Goal: Transaction & Acquisition: Purchase product/service

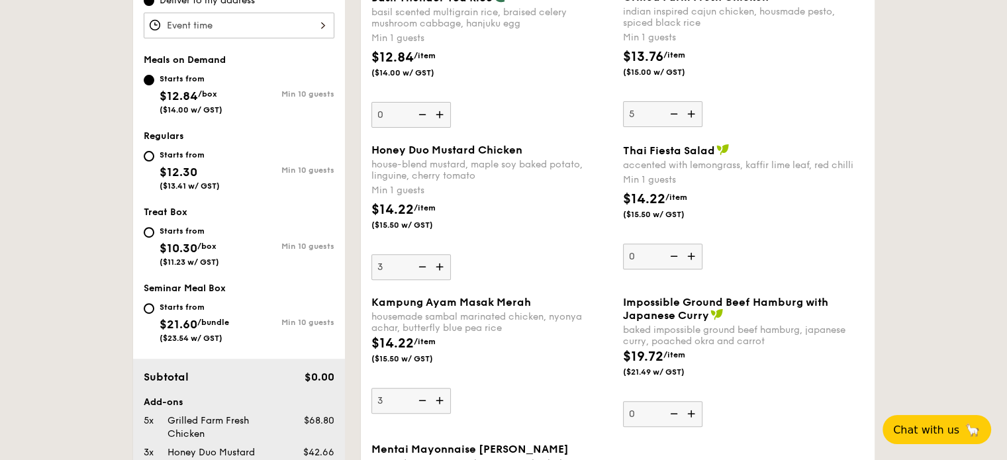
scroll to position [291, 0]
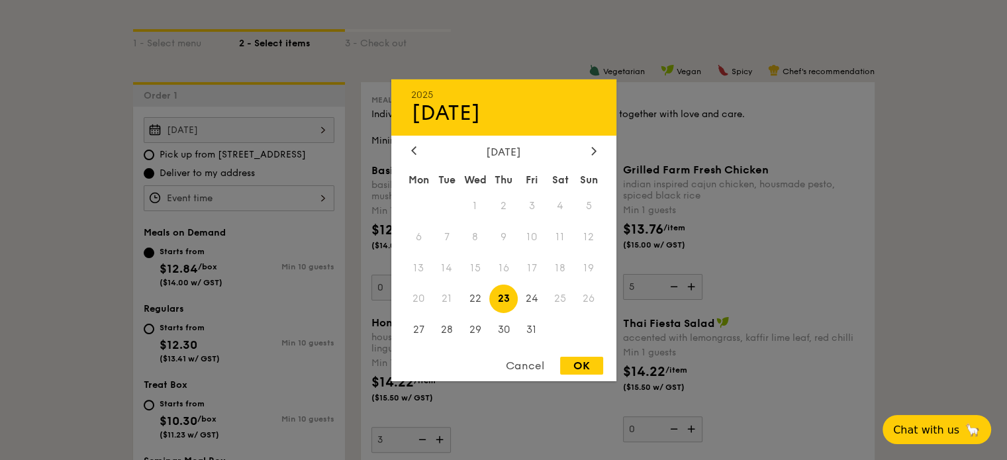
click at [244, 135] on div "Oct 23, 2025 2025 Oct 23 October 2025 Mon Tue Wed Thu Fri Sat Sun 1 2 3 4 5 6 7…" at bounding box center [239, 130] width 191 height 26
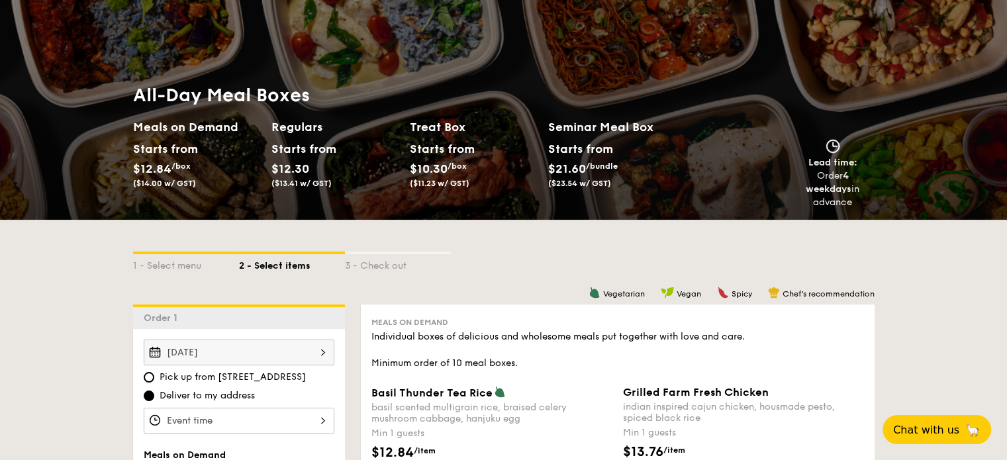
scroll to position [0, 0]
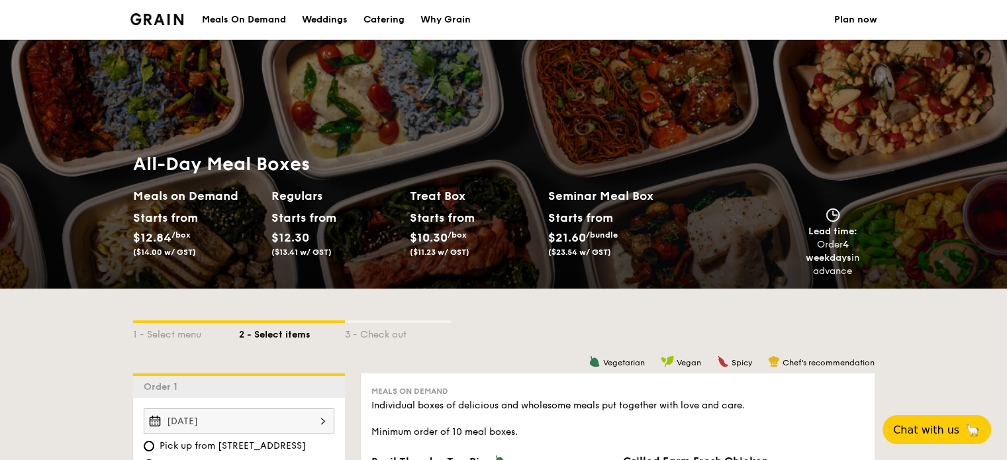
drag, startPoint x: 831, startPoint y: 243, endPoint x: 867, endPoint y: 269, distance: 44.5
click at [867, 269] on div "Lead time: Order 4 weekdays in advance" at bounding box center [832, 243] width 83 height 70
drag, startPoint x: 866, startPoint y: 265, endPoint x: 857, endPoint y: 261, distance: 10.1
click at [866, 265] on div "Order 4 weekdays in advance" at bounding box center [832, 258] width 83 height 40
select select
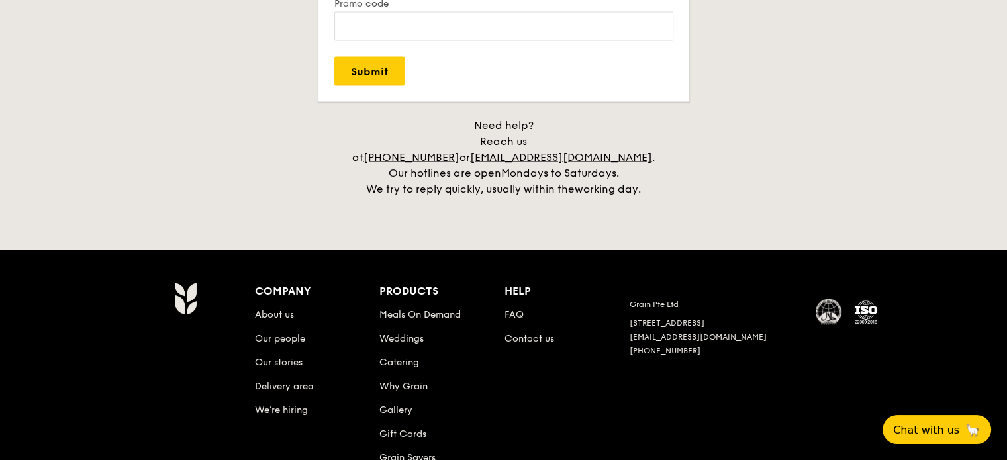
scroll to position [2766, 0]
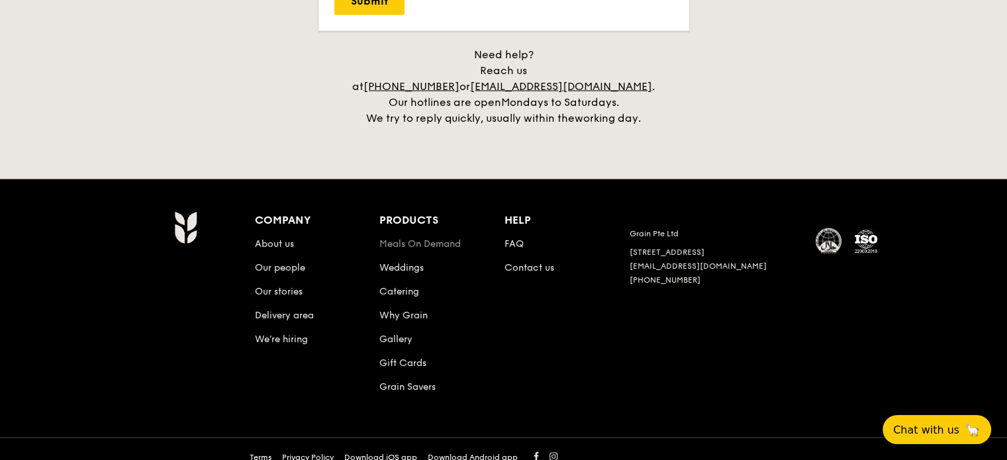
click at [441, 238] on link "Meals On Demand" at bounding box center [419, 243] width 81 height 11
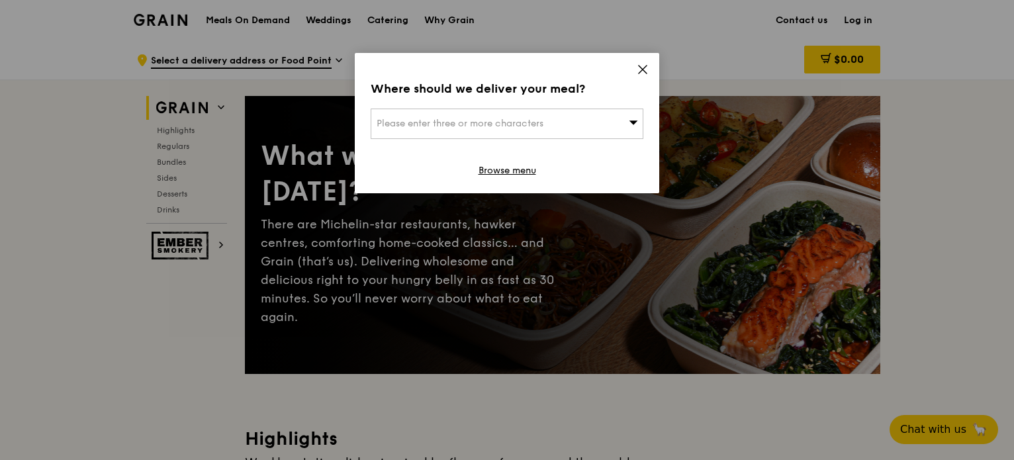
click at [568, 117] on div "Please enter three or more characters" at bounding box center [507, 124] width 273 height 30
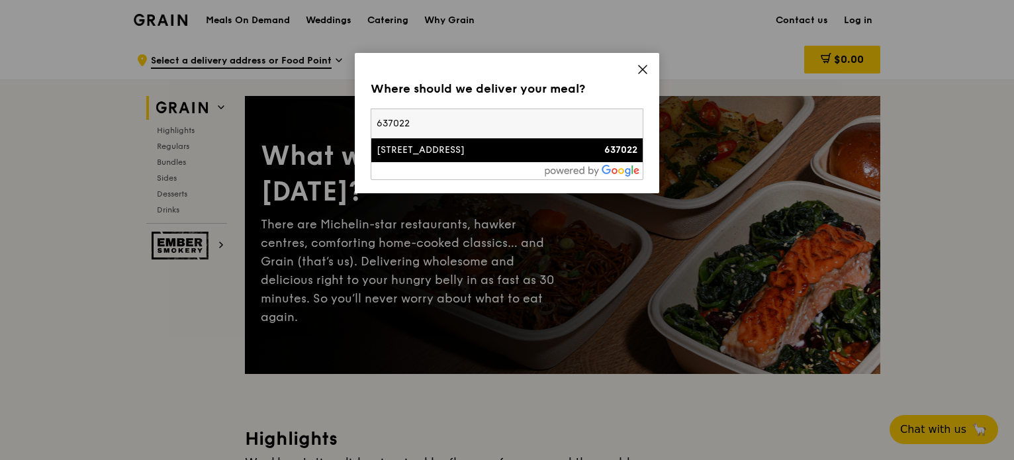
type input "637022"
click at [458, 146] on div "[STREET_ADDRESS]" at bounding box center [475, 150] width 196 height 13
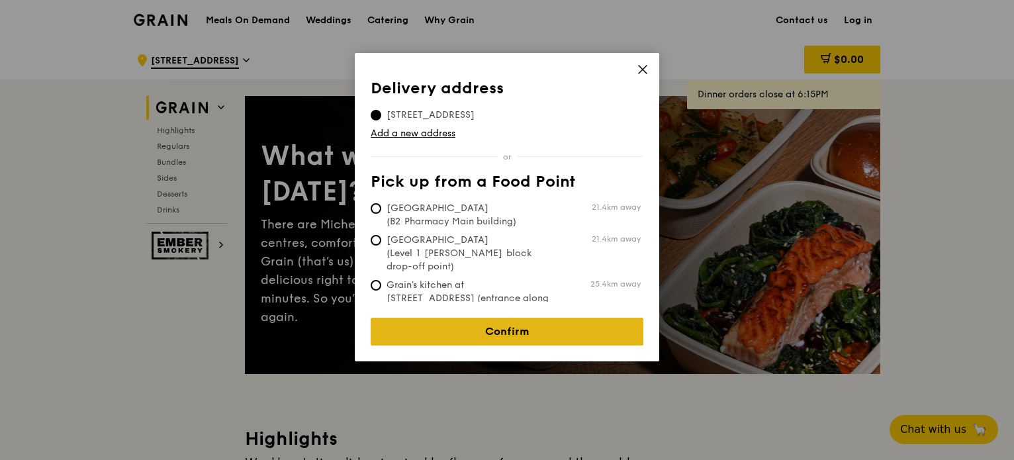
click at [495, 326] on link "Confirm" at bounding box center [507, 332] width 273 height 28
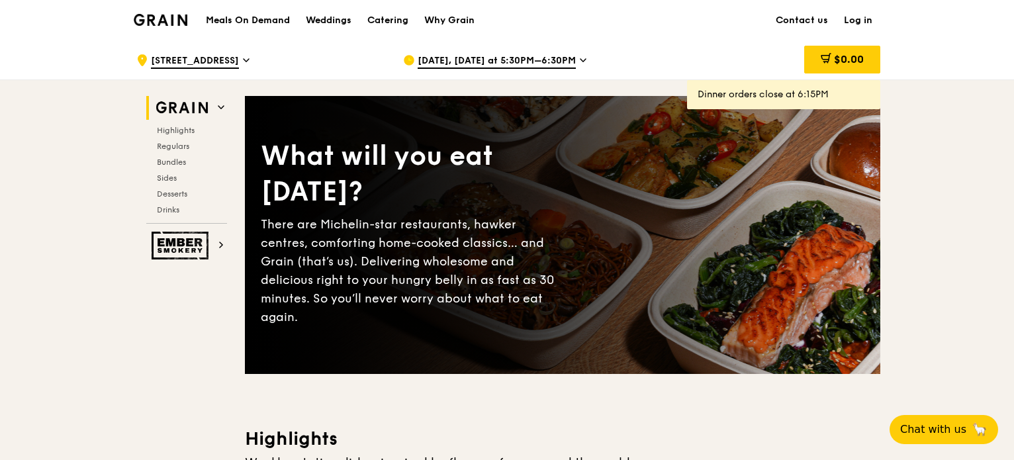
click at [562, 59] on span "[DATE], [DATE] at 5:30PM–6:30PM" at bounding box center [497, 61] width 158 height 15
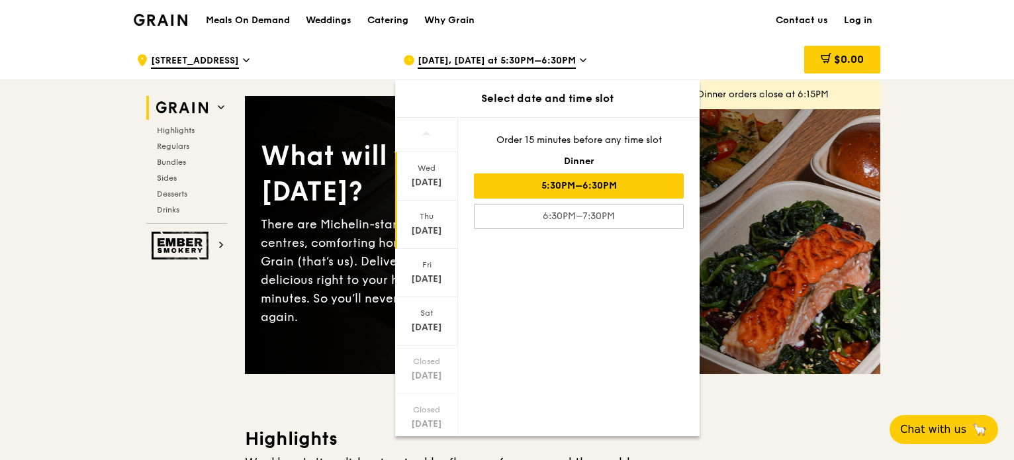
click at [427, 227] on div "Oct 16" at bounding box center [426, 230] width 59 height 13
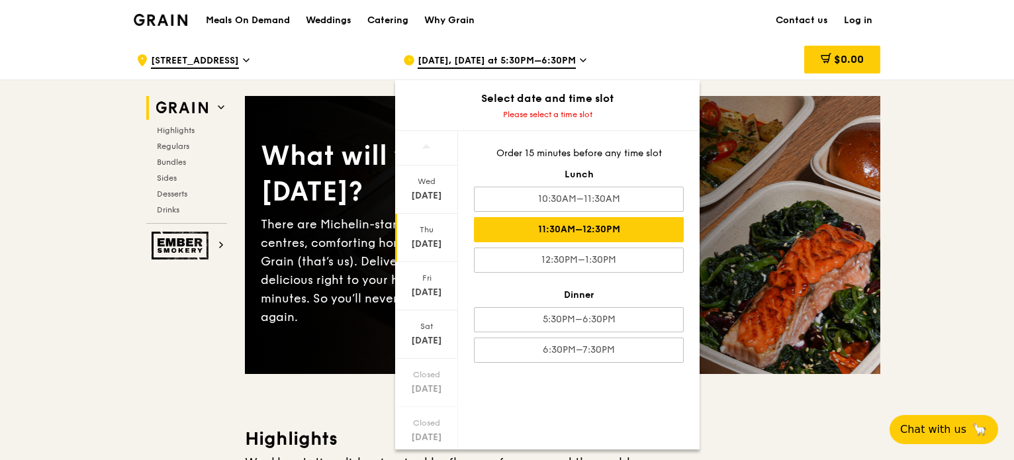
click at [559, 225] on div "11:30AM–12:30PM" at bounding box center [579, 229] width 210 height 25
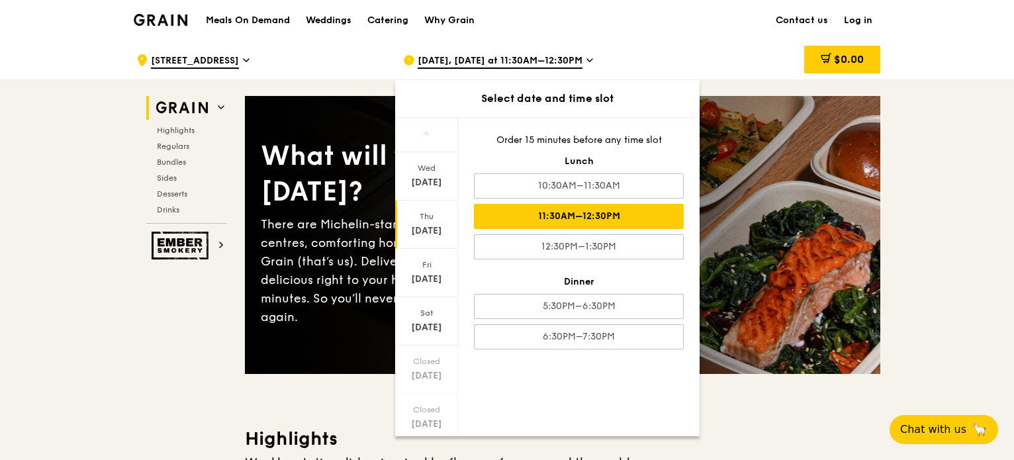
click at [932, 54] on div ".cls-1 { fill: none; stroke: #fff; stroke-linecap: round; stroke-linejoin: roun…" at bounding box center [507, 60] width 1014 height 40
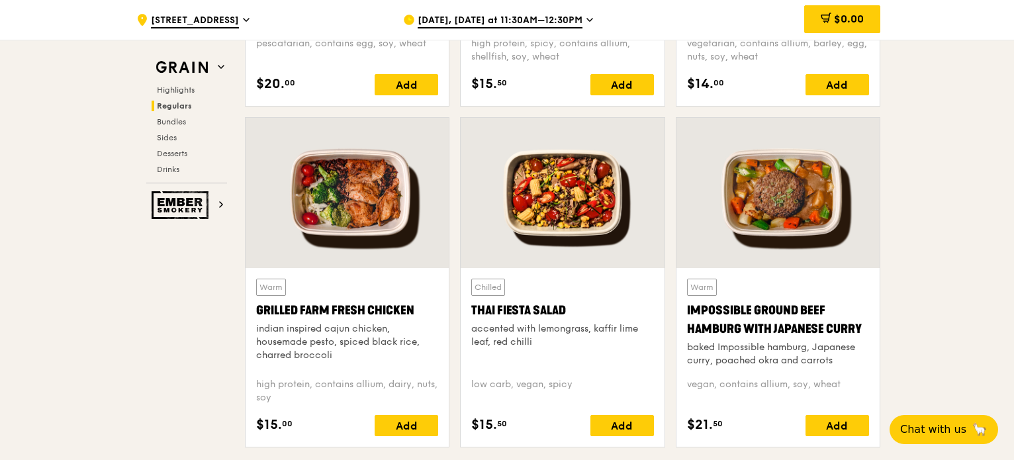
scroll to position [1588, 0]
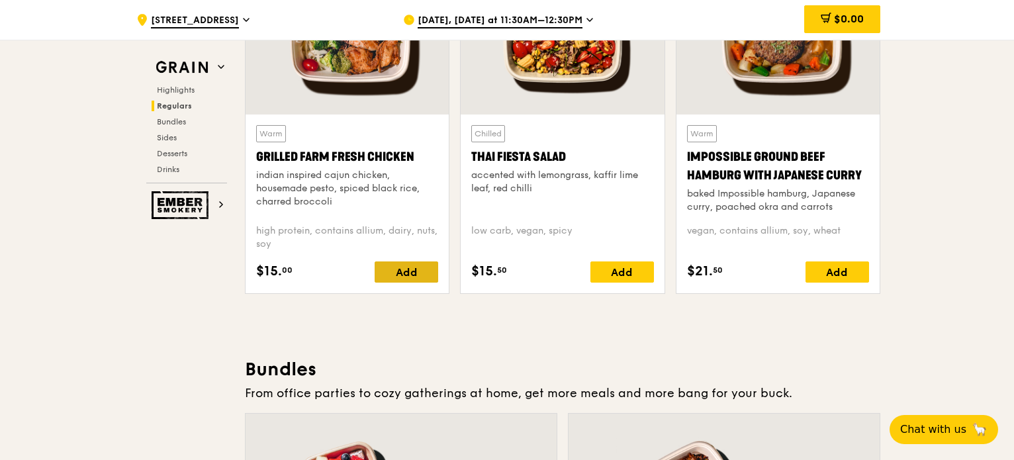
click at [400, 270] on div "Add" at bounding box center [407, 271] width 64 height 21
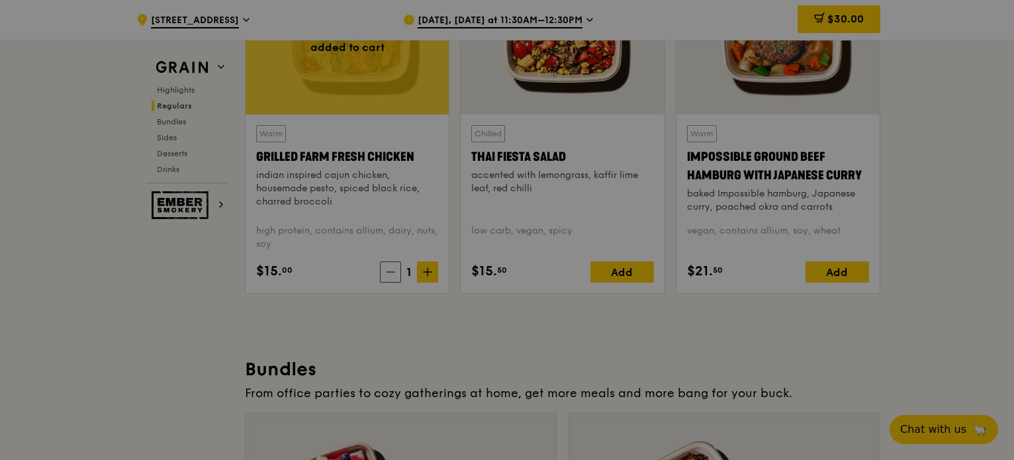
click at [429, 274] on div at bounding box center [507, 230] width 1014 height 460
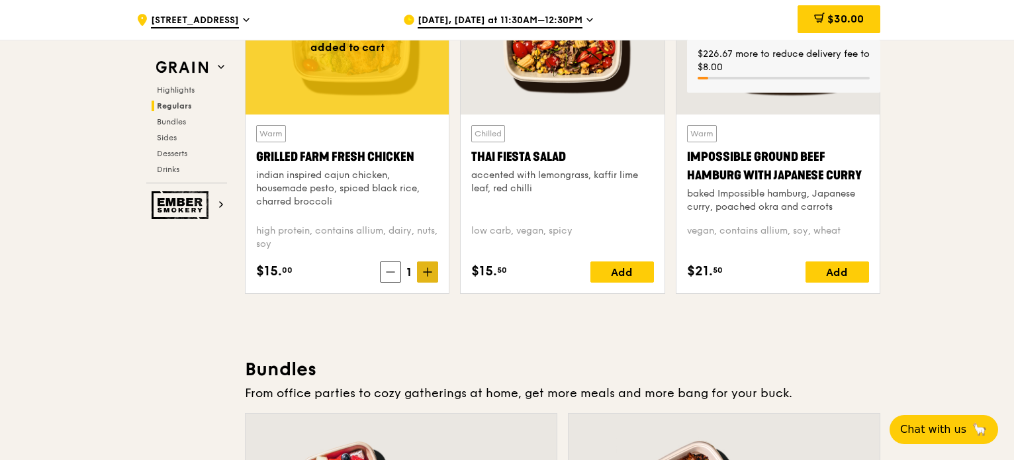
click at [429, 275] on icon at bounding box center [427, 271] width 9 height 9
click at [431, 273] on icon at bounding box center [427, 271] width 9 height 9
click at [431, 275] on icon at bounding box center [427, 271] width 9 height 9
click at [420, 279] on span at bounding box center [427, 271] width 21 height 21
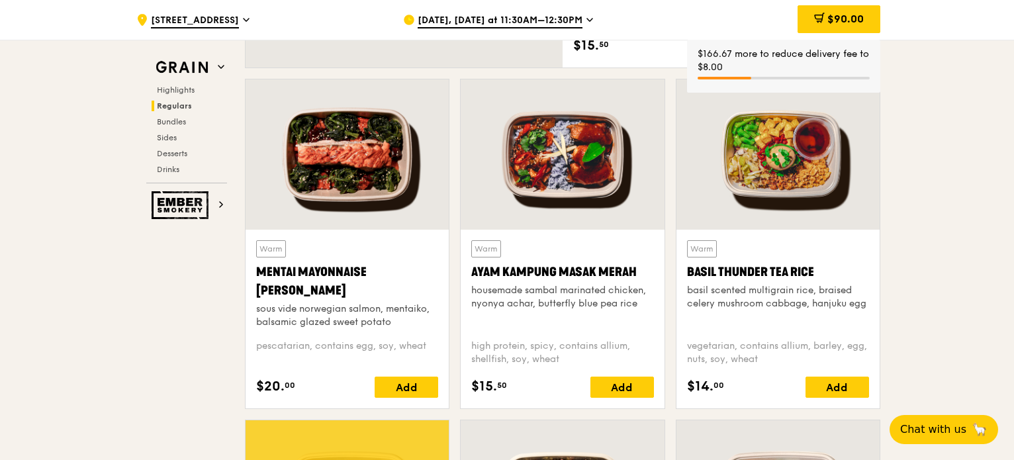
scroll to position [1125, 0]
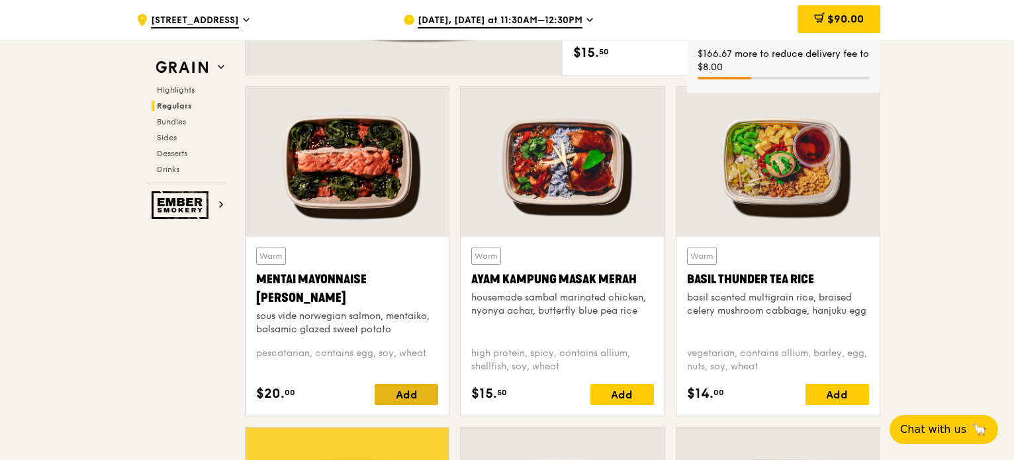
click at [409, 396] on div "Add" at bounding box center [407, 394] width 64 height 21
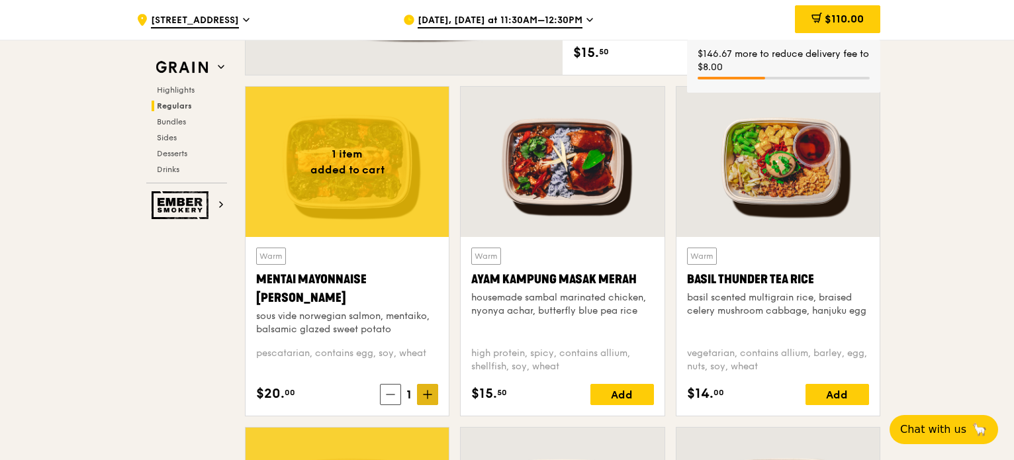
click at [429, 399] on span at bounding box center [427, 394] width 21 height 21
click at [625, 400] on div "Add" at bounding box center [622, 394] width 64 height 21
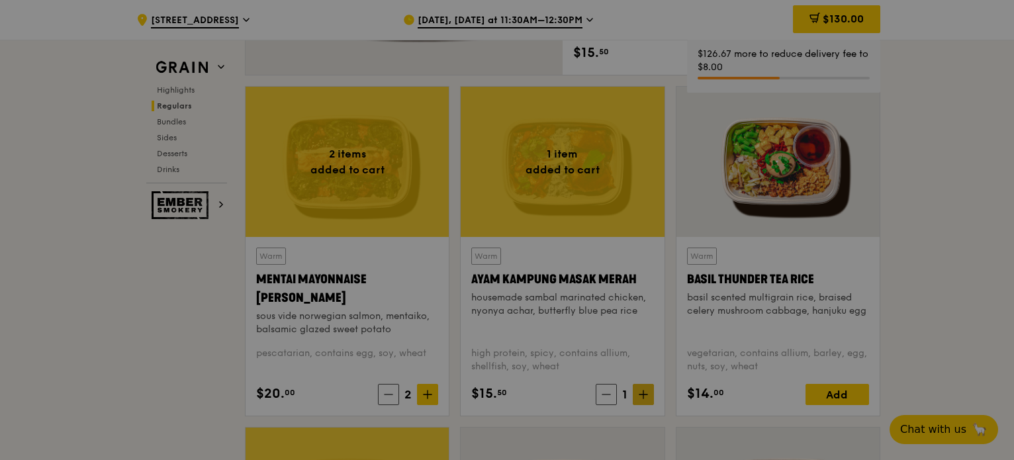
click at [644, 396] on div at bounding box center [507, 230] width 1014 height 460
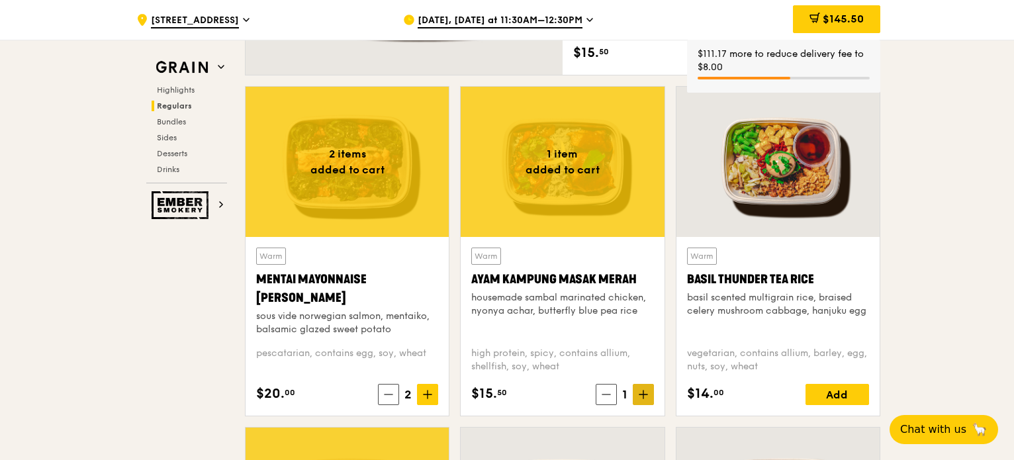
click at [643, 395] on icon at bounding box center [643, 394] width 0 height 8
click at [643, 396] on icon at bounding box center [643, 394] width 0 height 8
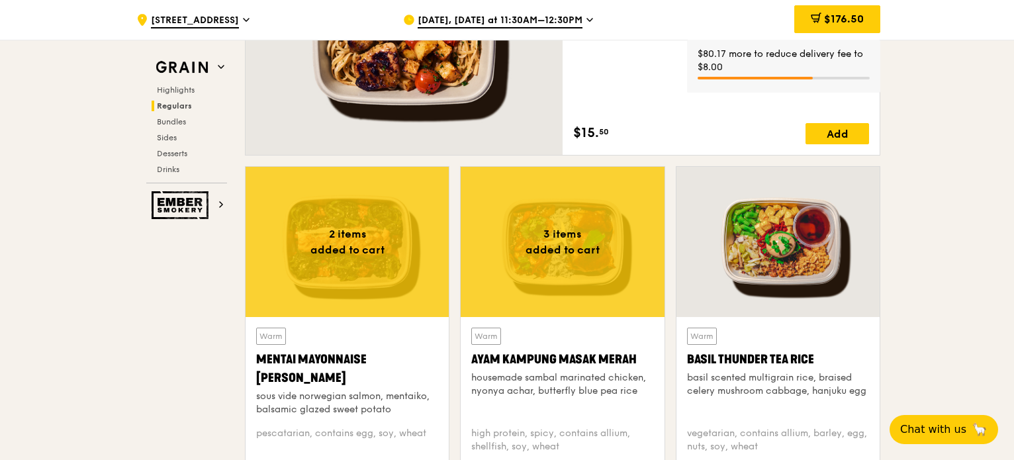
scroll to position [993, 0]
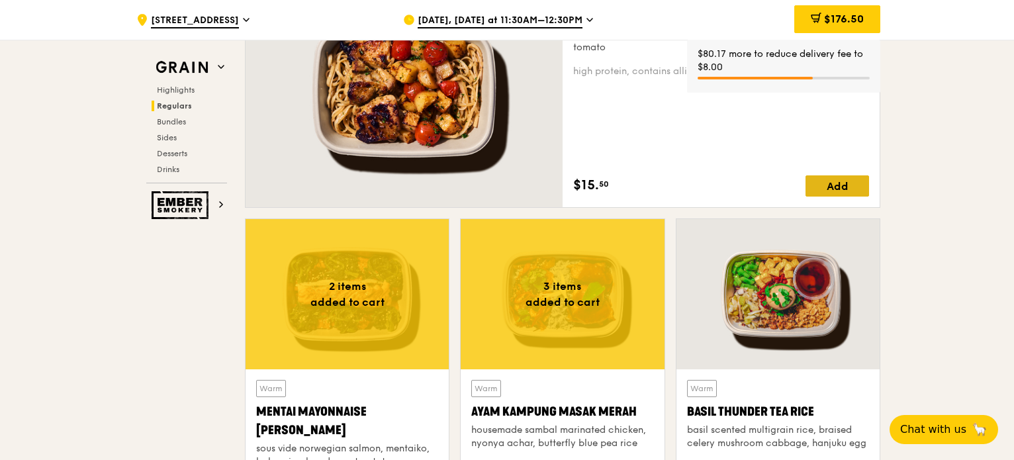
click at [848, 185] on div "Add" at bounding box center [837, 185] width 64 height 21
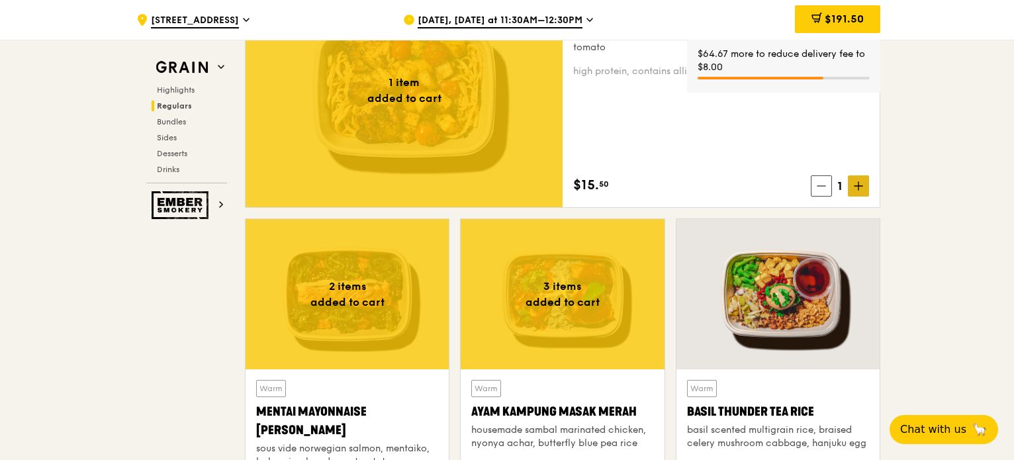
click at [859, 186] on icon at bounding box center [858, 186] width 8 height 0
click at [868, 188] on span at bounding box center [858, 185] width 21 height 21
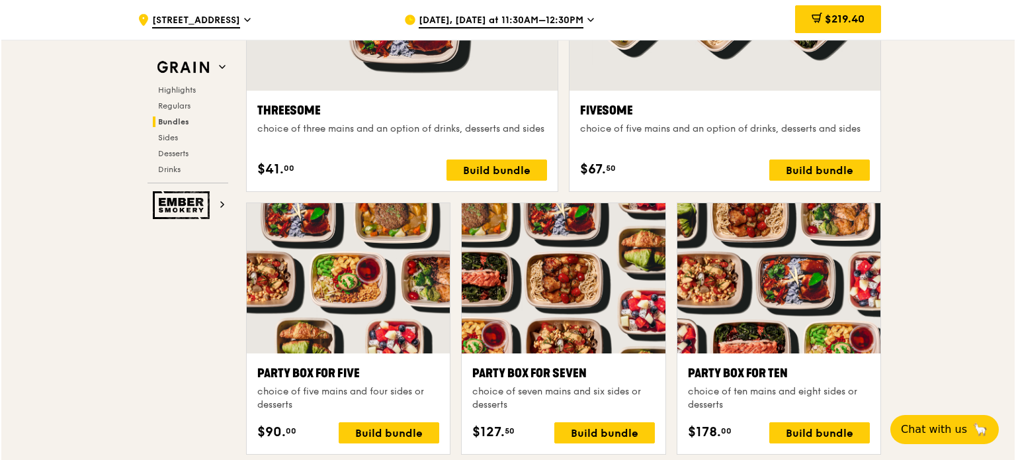
scroll to position [2647, 0]
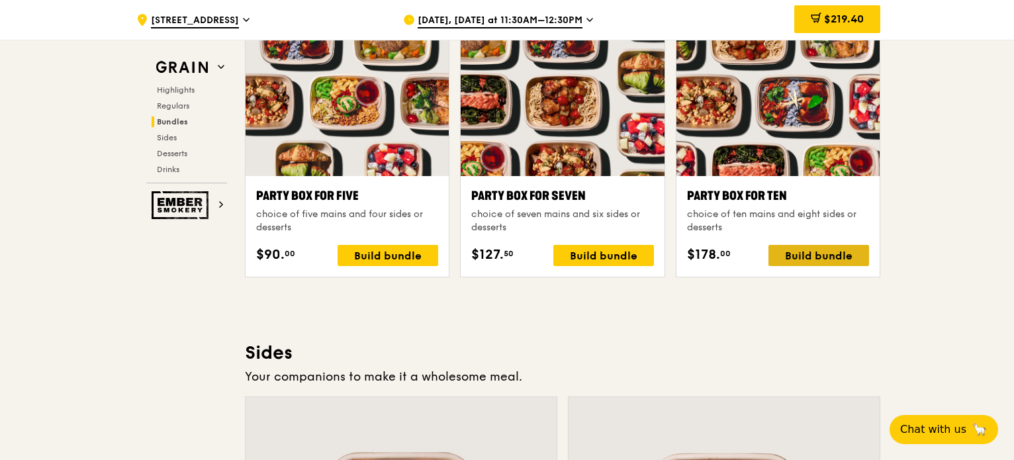
click at [812, 255] on div "Build bundle" at bounding box center [818, 255] width 101 height 21
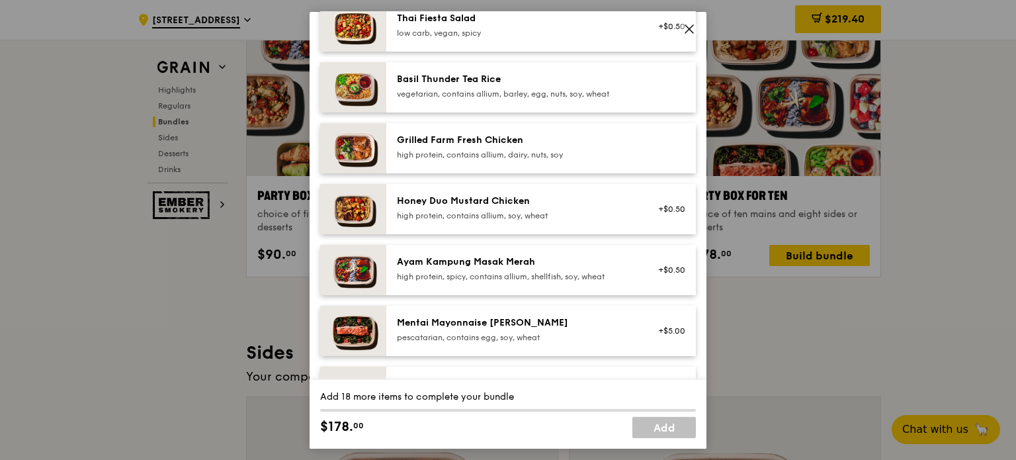
scroll to position [331, 0]
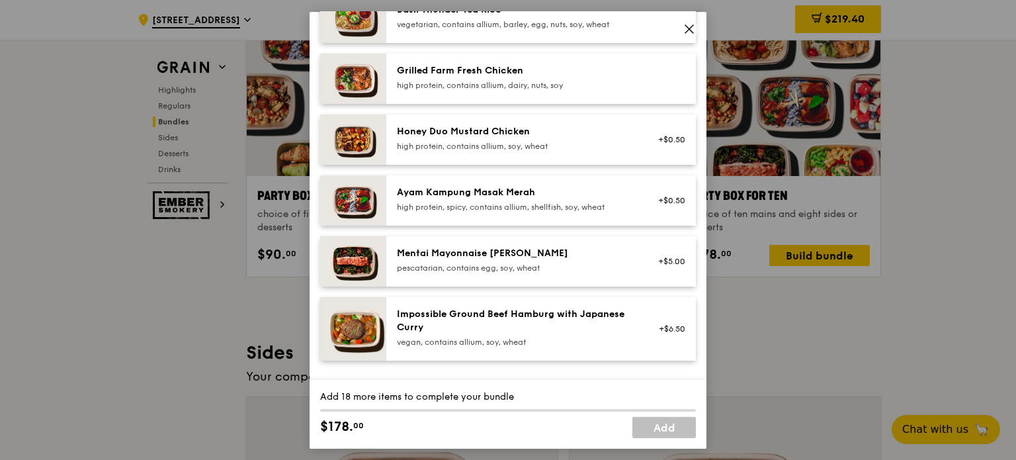
click at [584, 199] on div "Ayam Kampung Masak Merah" at bounding box center [516, 191] width 238 height 13
click at [500, 212] on div "high protein, spicy, contains allium, shellfish, soy, wheat" at bounding box center [516, 206] width 238 height 11
click at [481, 138] on div "Honey Duo Mustard Chicken" at bounding box center [516, 130] width 238 height 13
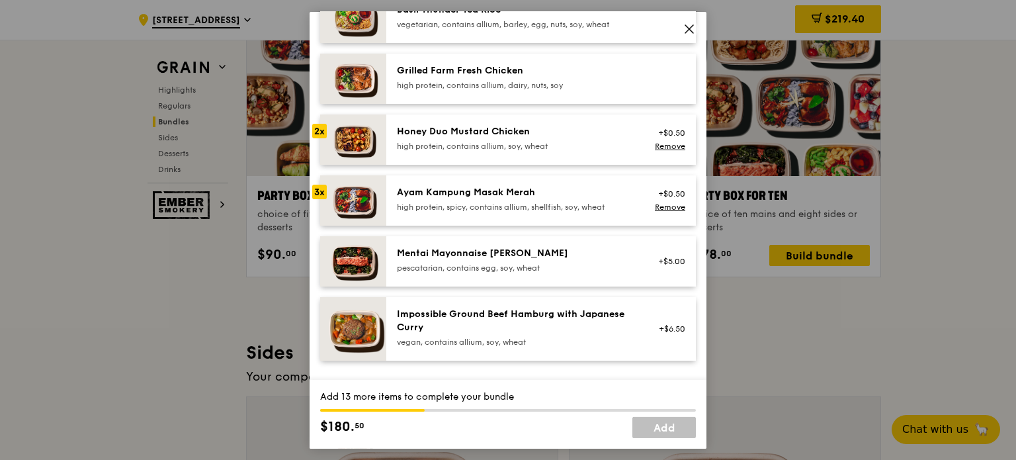
click at [500, 138] on div "Honey Duo Mustard Chicken" at bounding box center [516, 130] width 238 height 13
click at [484, 90] on div "high protein, contains allium, dairy, nuts, soy" at bounding box center [516, 84] width 238 height 11
click at [488, 77] on div "Grilled Farm Fresh Chicken" at bounding box center [516, 70] width 238 height 13
click at [492, 90] on div "high protein, contains allium, dairy, nuts, soy" at bounding box center [516, 84] width 238 height 11
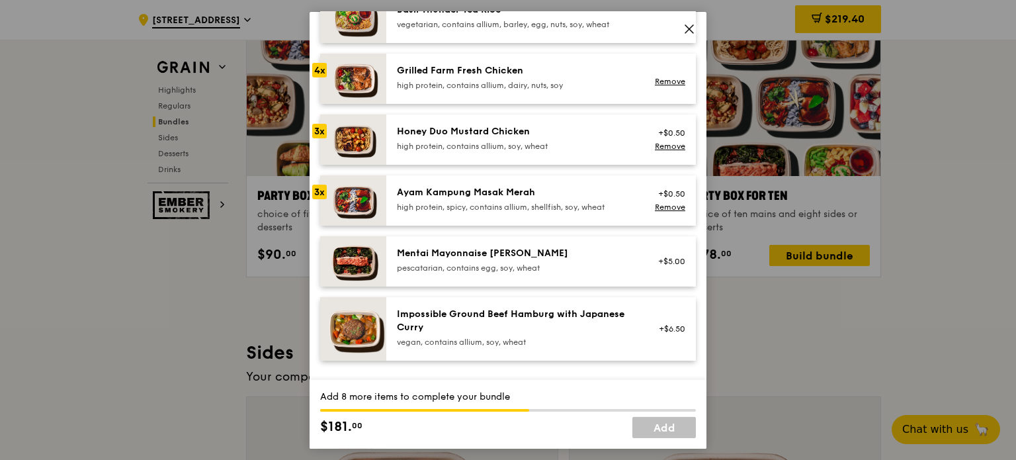
drag, startPoint x: 490, startPoint y: 93, endPoint x: 488, endPoint y: 100, distance: 6.9
click at [488, 90] on div "high protein, contains allium, dairy, nuts, soy" at bounding box center [516, 84] width 238 height 11
click at [487, 77] on div "Grilled Farm Fresh Chicken" at bounding box center [516, 70] width 238 height 13
click at [442, 77] on div "Grilled Farm Fresh Chicken" at bounding box center [516, 70] width 238 height 13
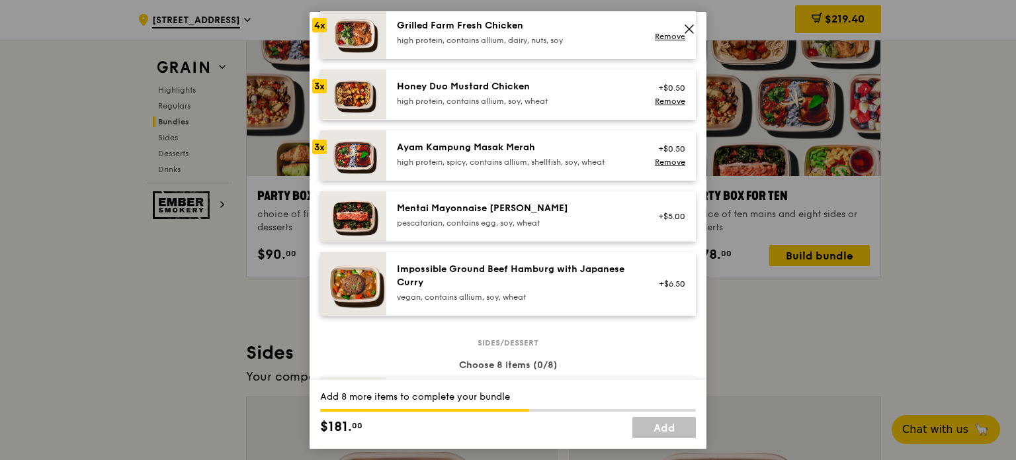
scroll to position [397, 0]
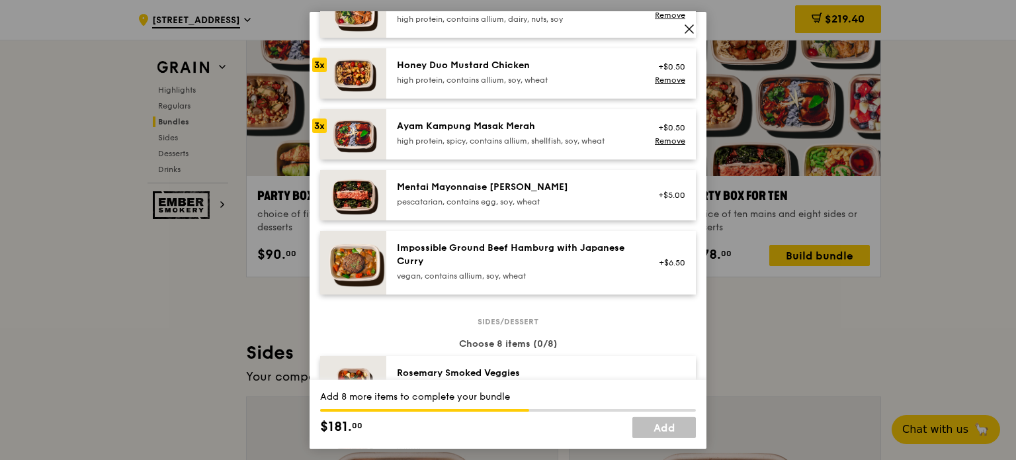
click at [466, 193] on div "Mentai Mayonnaise [PERSON_NAME]" at bounding box center [516, 186] width 238 height 13
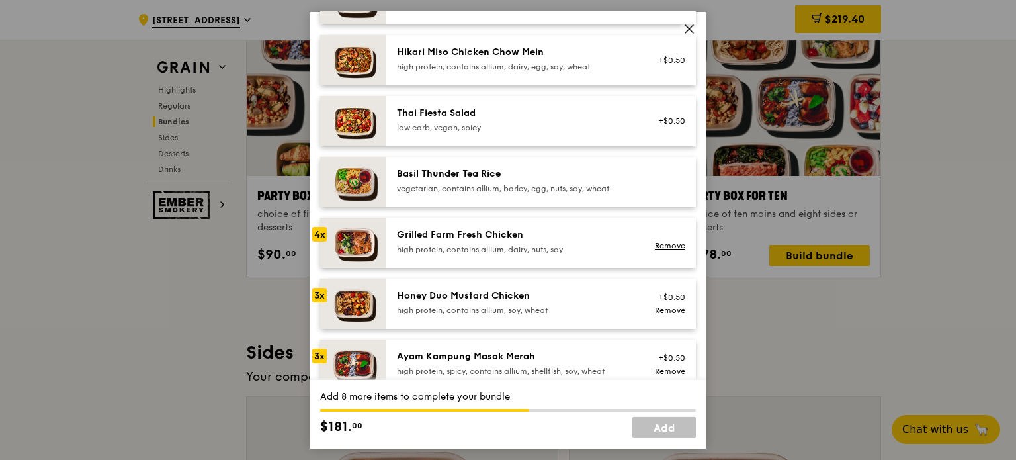
scroll to position [0, 0]
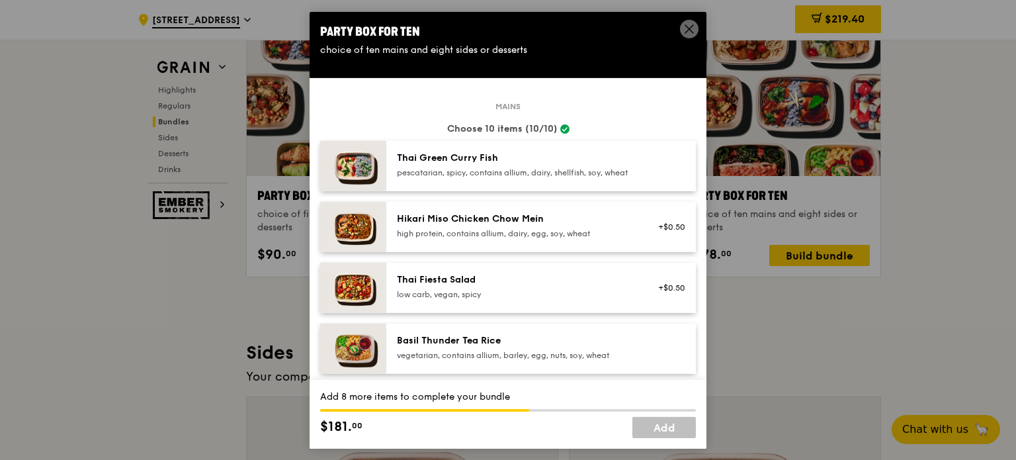
drag, startPoint x: 654, startPoint y: 24, endPoint x: 642, endPoint y: 31, distance: 13.6
drag, startPoint x: 642, startPoint y: 31, endPoint x: 608, endPoint y: 31, distance: 33.8
click at [639, 27] on div "Party Box for Ten choice of ten mains and eight sides or desserts" at bounding box center [508, 39] width 397 height 56
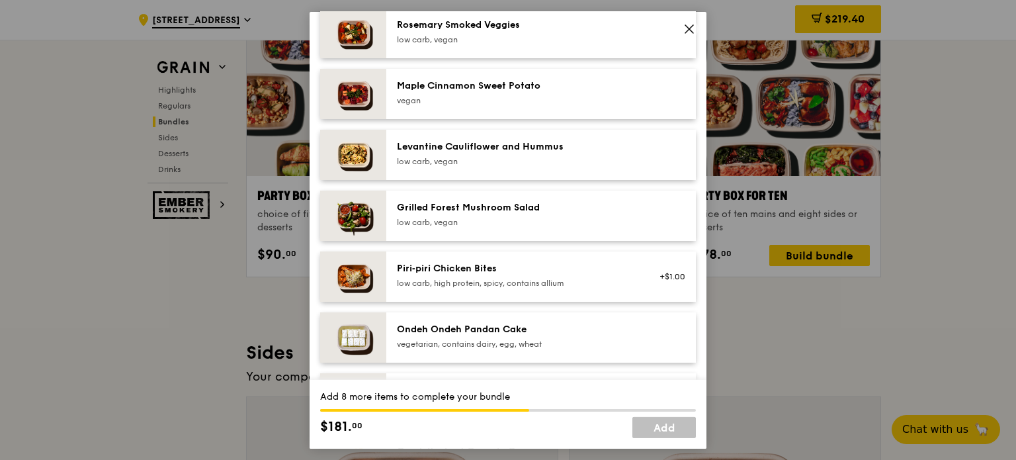
scroll to position [746, 0]
click at [500, 91] on div "Maple Cinnamon Sweet Potato" at bounding box center [516, 83] width 238 height 13
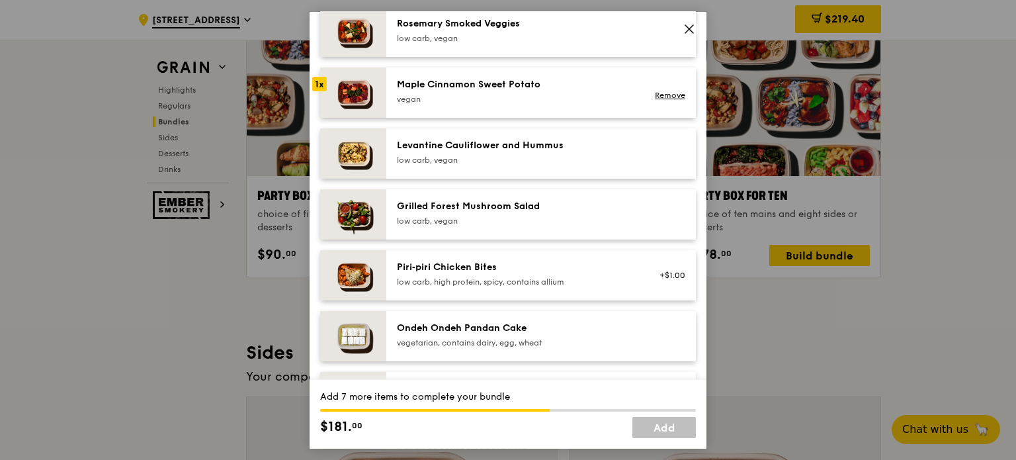
click at [505, 91] on div "Maple Cinnamon Sweet Potato" at bounding box center [516, 83] width 238 height 13
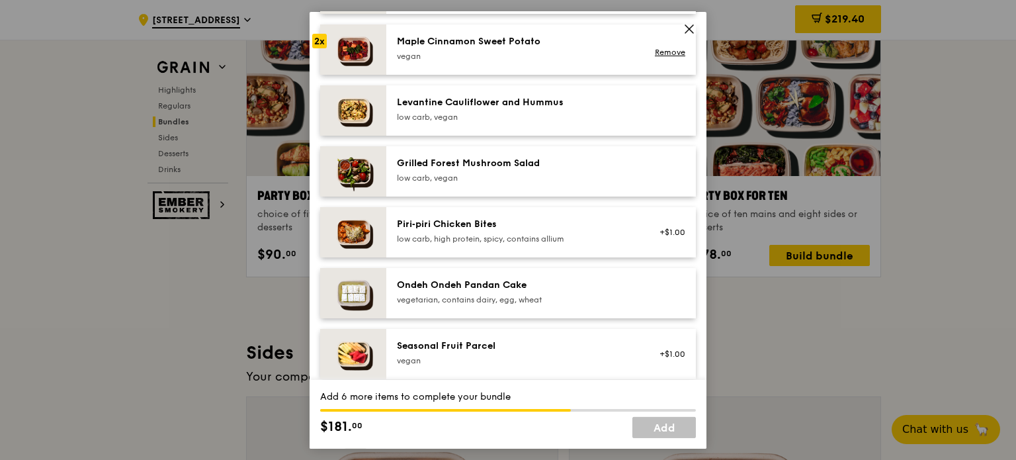
scroll to position [813, 0]
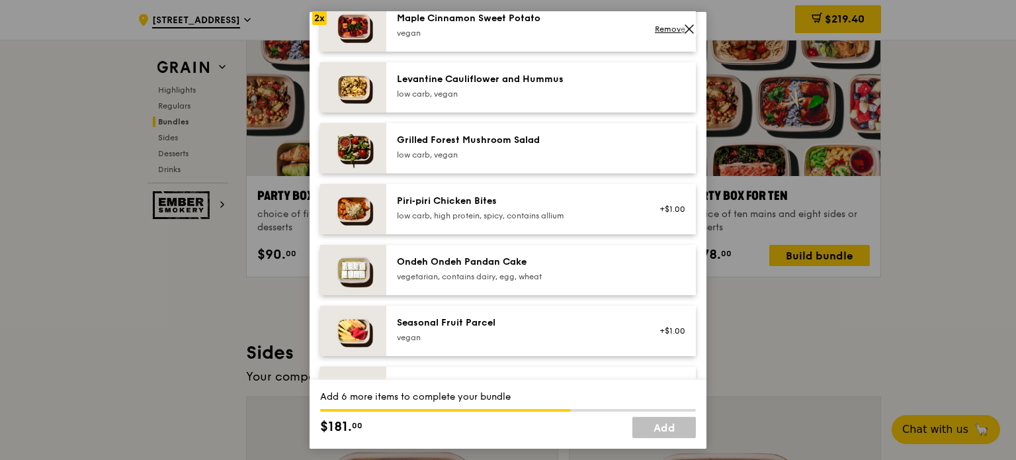
click at [539, 267] on div "Ondeh Ondeh Pandan Cake" at bounding box center [516, 261] width 238 height 13
click at [546, 281] on div "vegetarian, contains dairy, egg, wheat" at bounding box center [516, 276] width 238 height 11
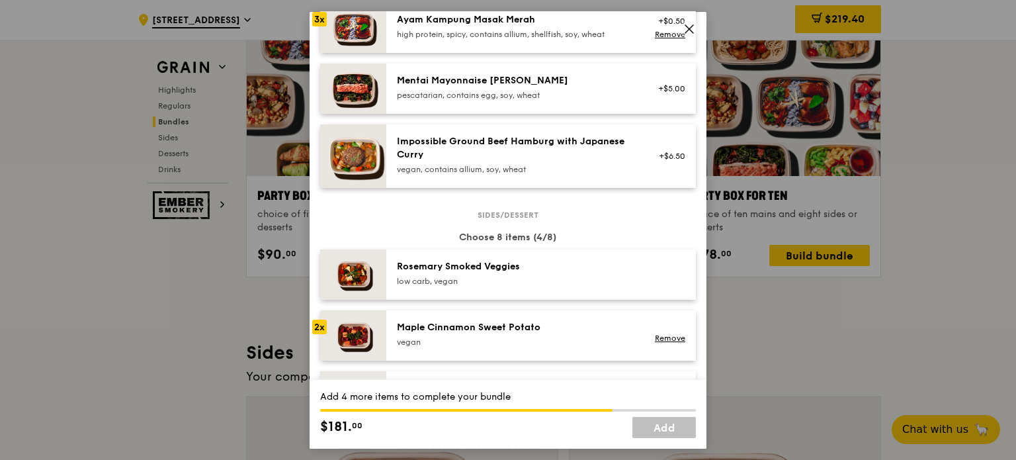
scroll to position [614, 0]
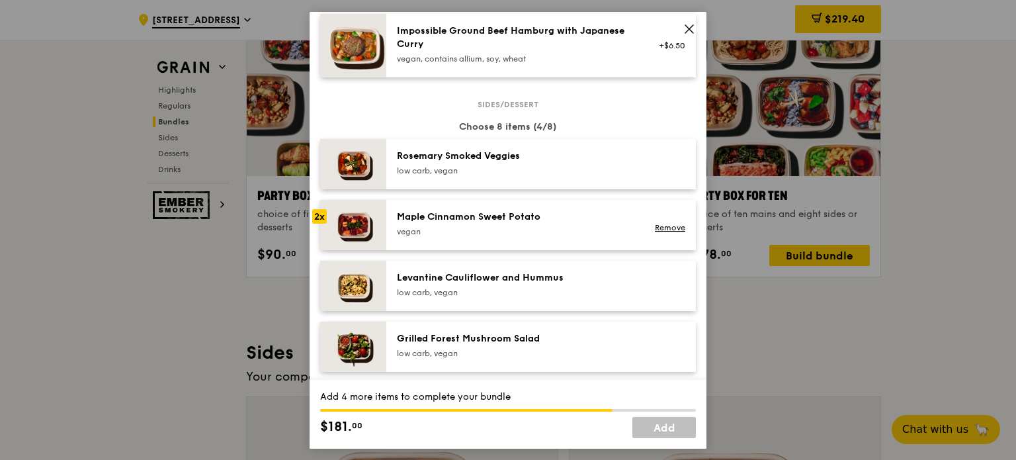
click at [520, 223] on div "Maple Cinnamon Sweet Potato" at bounding box center [516, 216] width 238 height 13
click at [537, 223] on div "Maple Cinnamon Sweet Potato" at bounding box center [516, 216] width 238 height 13
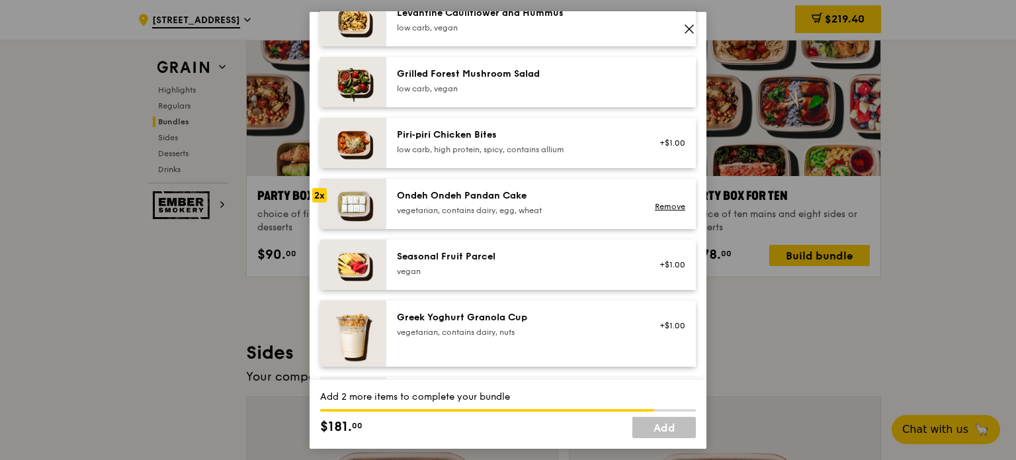
click at [546, 215] on div "vegetarian, contains dairy, egg, wheat" at bounding box center [516, 209] width 238 height 11
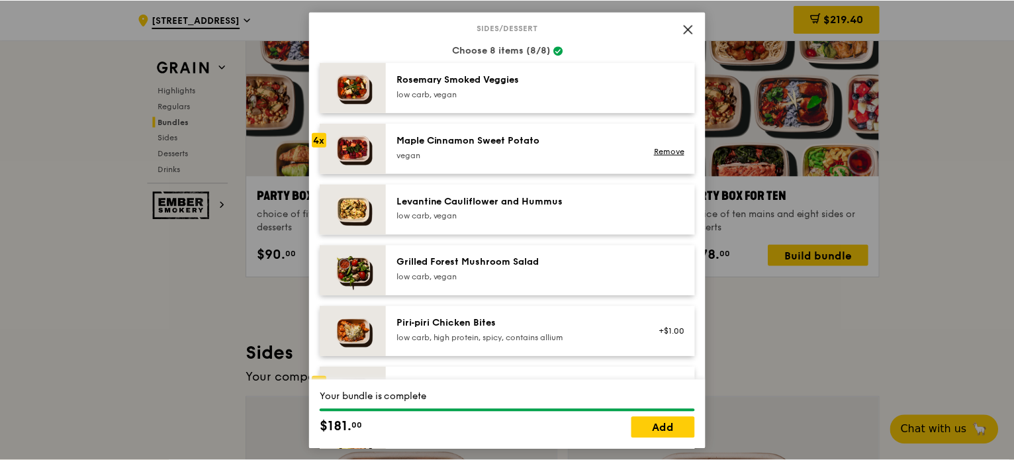
scroll to position [746, 0]
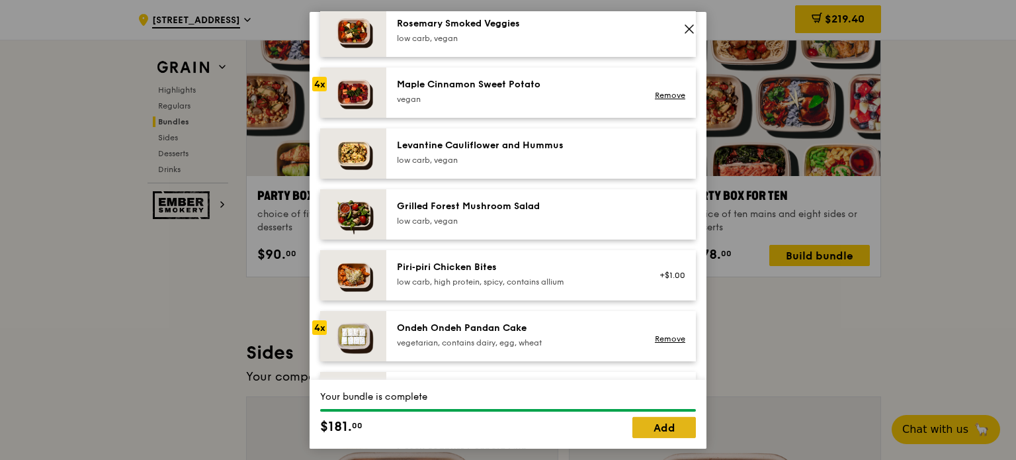
click at [658, 428] on link "Add" at bounding box center [665, 427] width 64 height 21
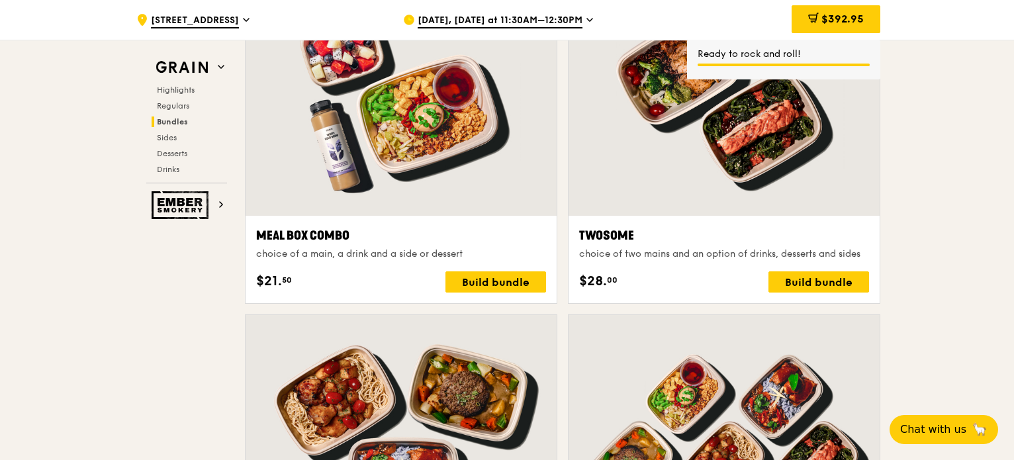
scroll to position [1721, 0]
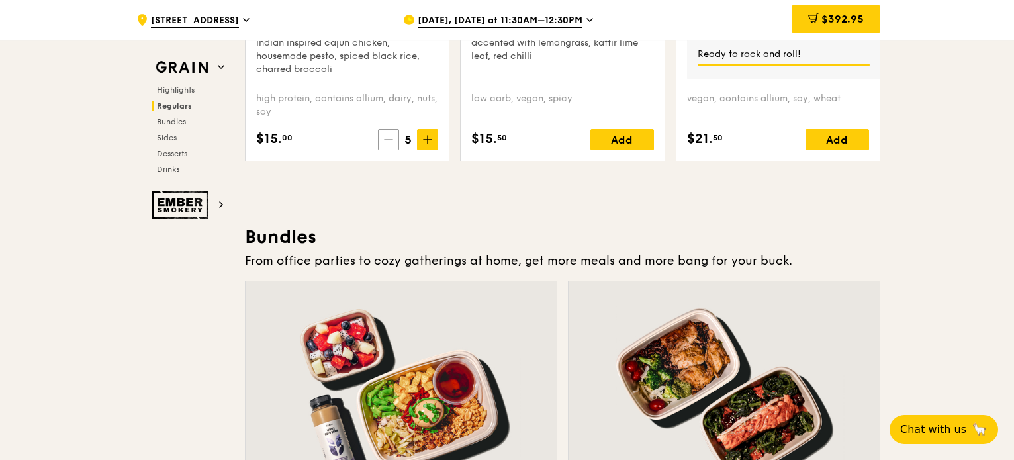
click at [384, 135] on icon at bounding box center [388, 139] width 9 height 9
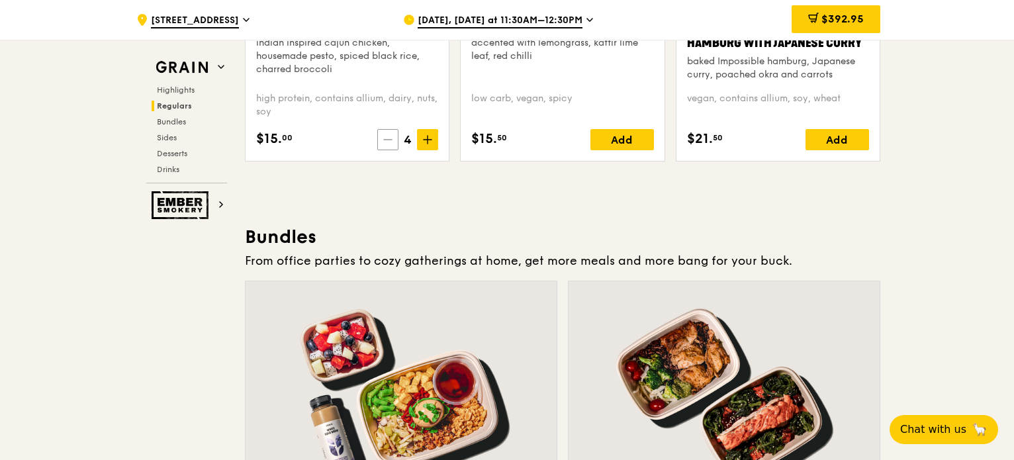
click at [384, 135] on icon at bounding box center [387, 139] width 9 height 9
click at [384, 135] on icon at bounding box center [388, 139] width 9 height 9
click at [384, 136] on span at bounding box center [390, 139] width 21 height 21
click at [384, 137] on div "Add" at bounding box center [407, 139] width 64 height 21
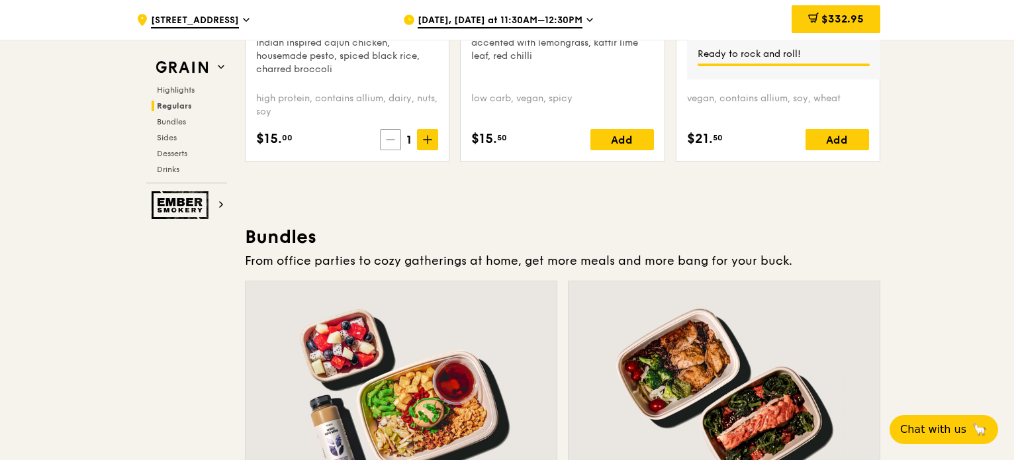
click at [386, 143] on span at bounding box center [390, 139] width 21 height 21
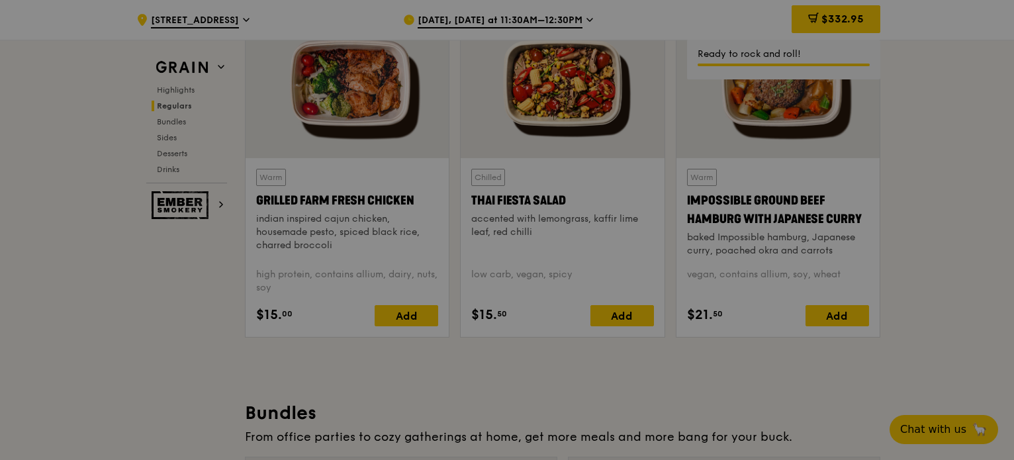
scroll to position [1390, 0]
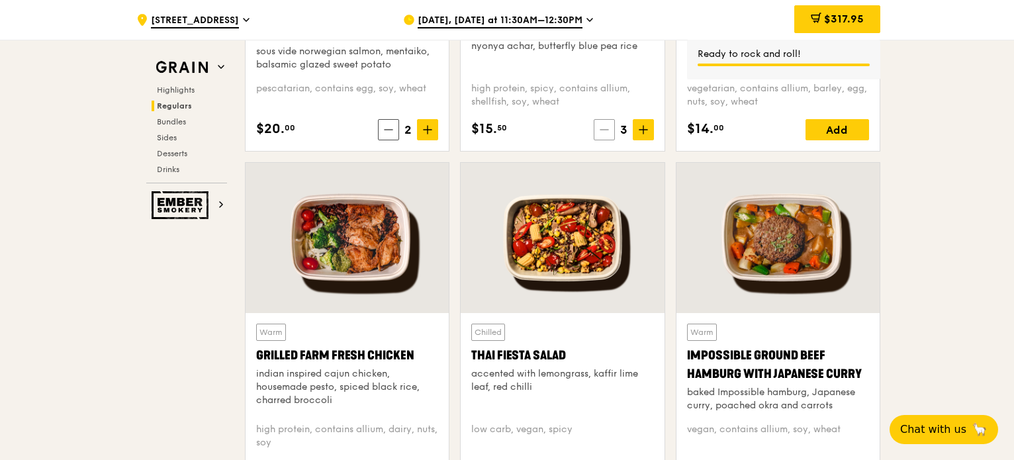
click at [604, 130] on icon at bounding box center [604, 130] width 8 height 0
click at [601, 130] on icon at bounding box center [604, 130] width 8 height 0
click at [601, 129] on icon at bounding box center [604, 129] width 9 height 9
click at [601, 129] on div "Add" at bounding box center [622, 129] width 64 height 21
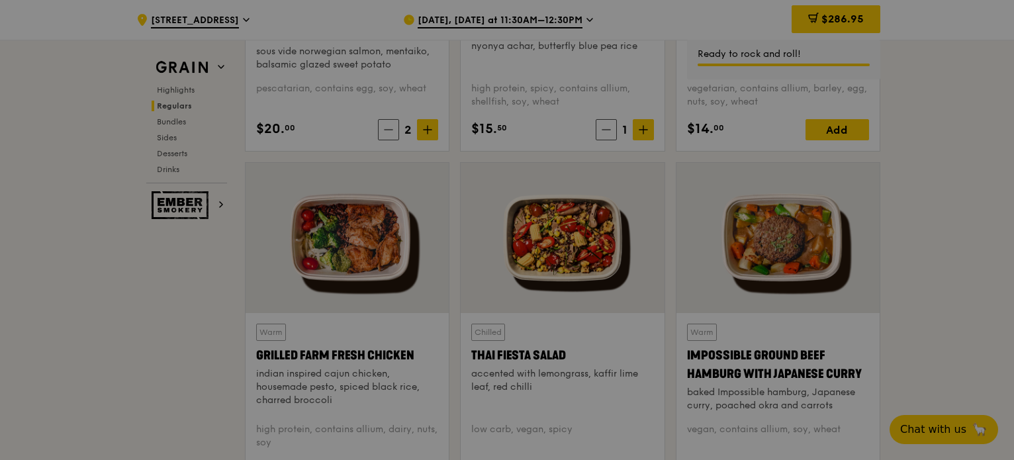
click at [593, 128] on div at bounding box center [507, 230] width 1014 height 460
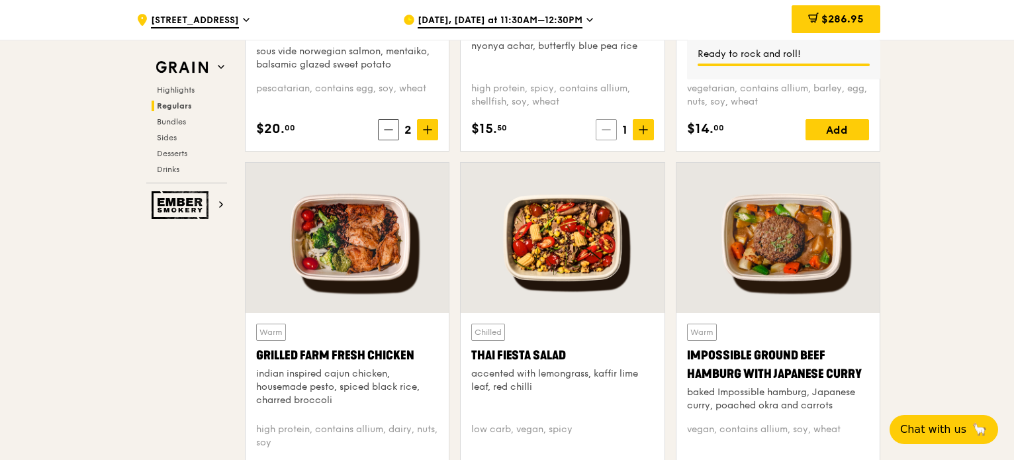
click at [600, 129] on span at bounding box center [606, 129] width 21 height 21
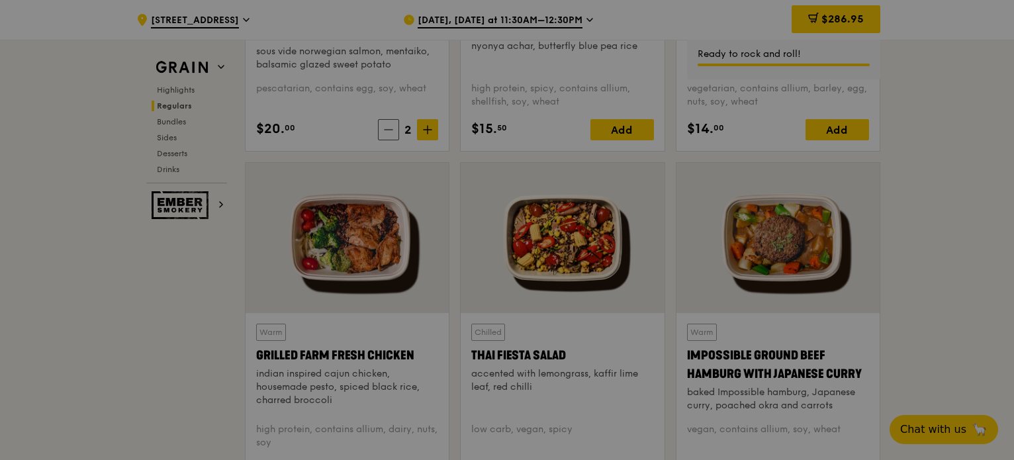
click at [396, 128] on div at bounding box center [507, 230] width 1014 height 460
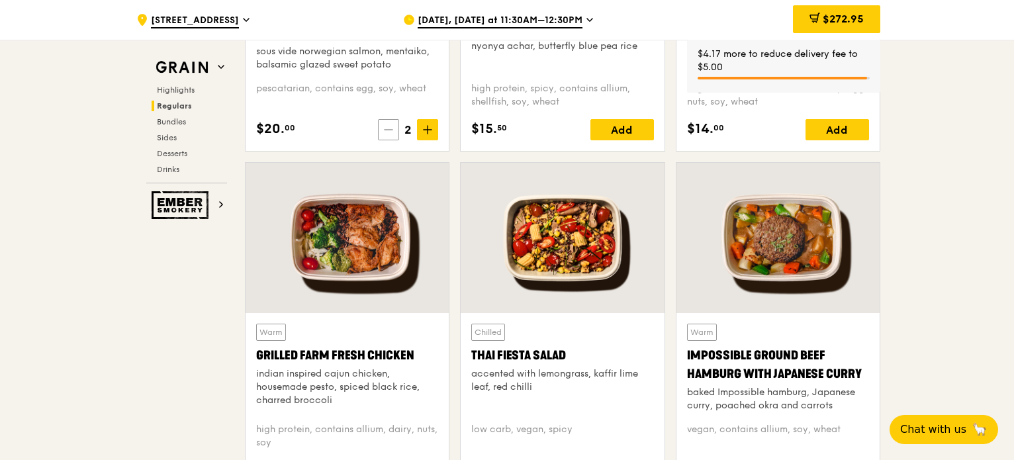
click at [394, 128] on span at bounding box center [388, 129] width 21 height 21
click at [392, 133] on icon at bounding box center [390, 129] width 9 height 9
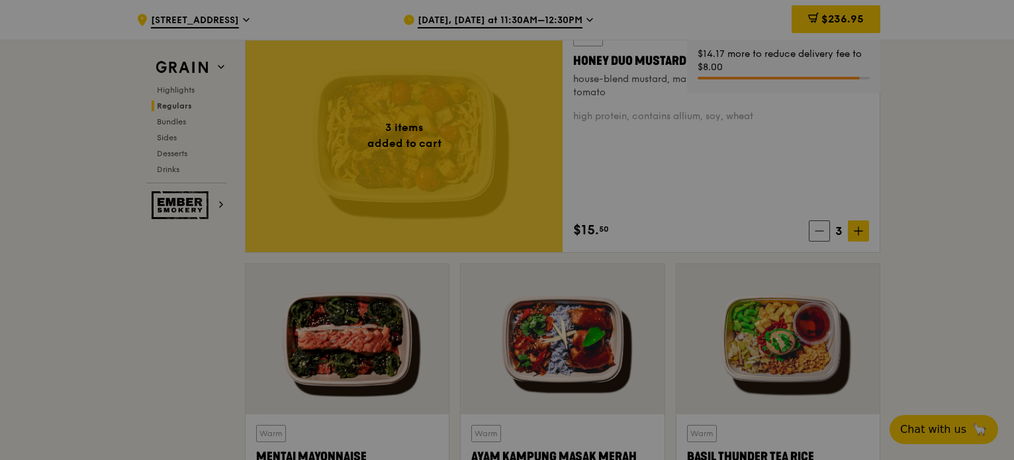
scroll to position [926, 0]
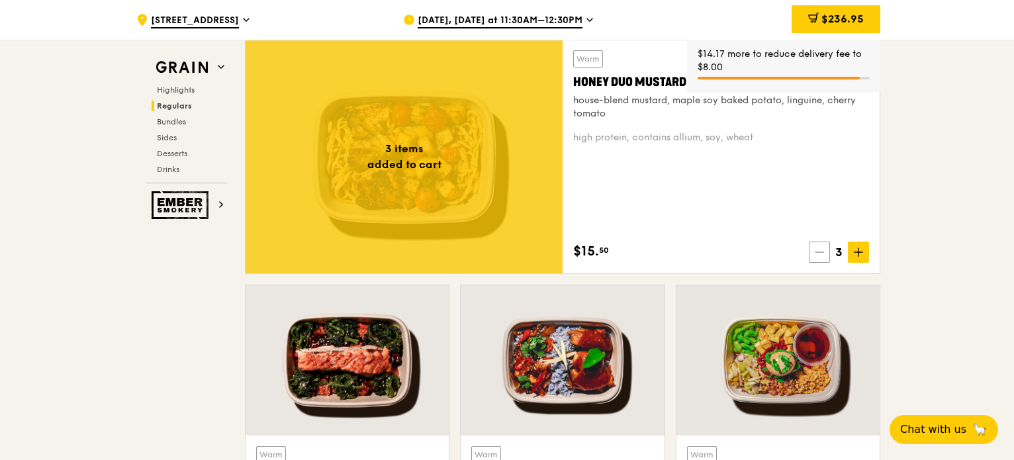
click at [816, 255] on icon at bounding box center [819, 252] width 9 height 9
click at [816, 255] on span at bounding box center [821, 252] width 21 height 21
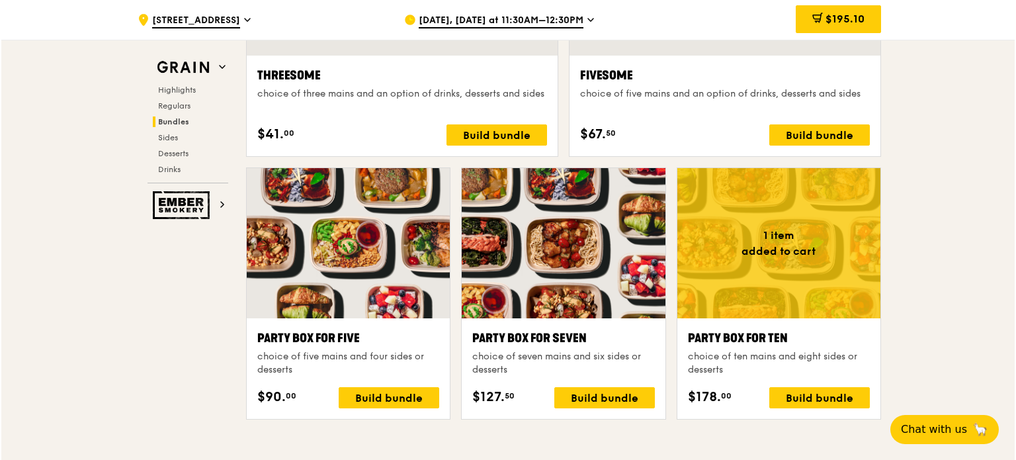
scroll to position [2449, 0]
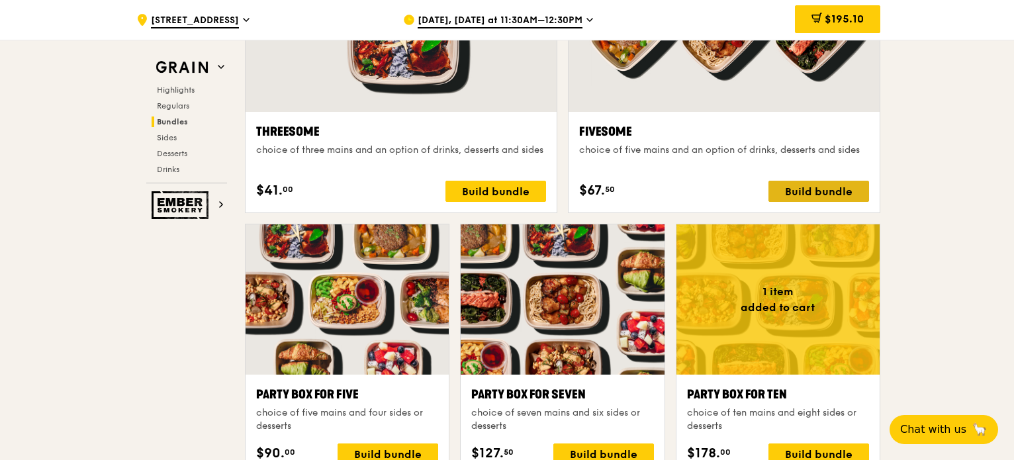
click at [830, 187] on div "Build bundle" at bounding box center [818, 191] width 101 height 21
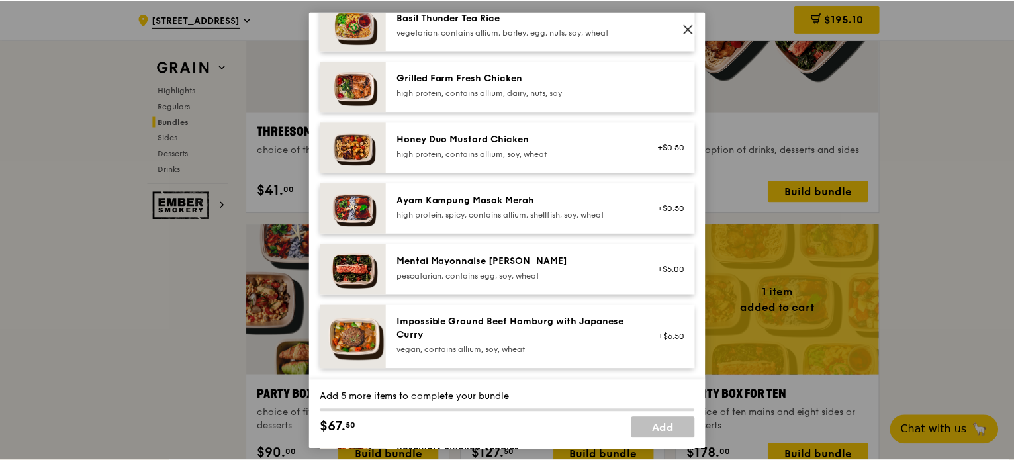
scroll to position [331, 0]
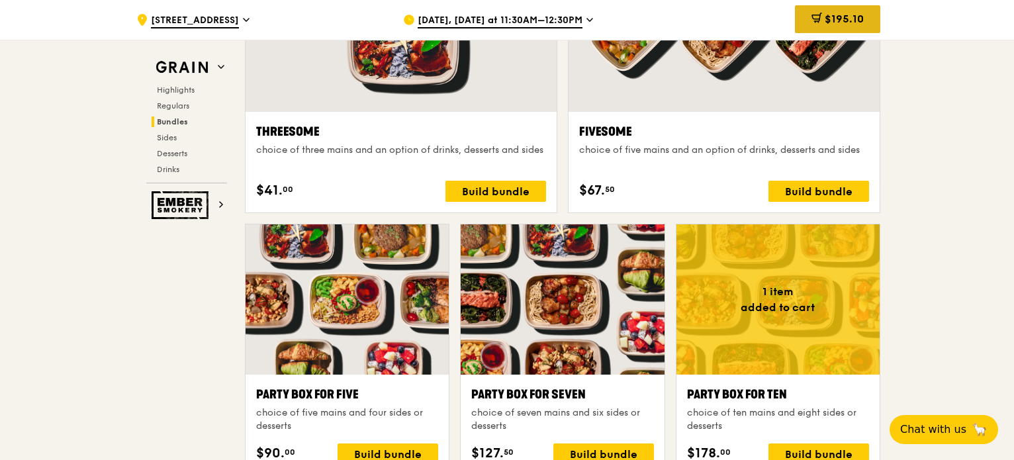
click at [854, 15] on span "$195.10" at bounding box center [844, 19] width 39 height 13
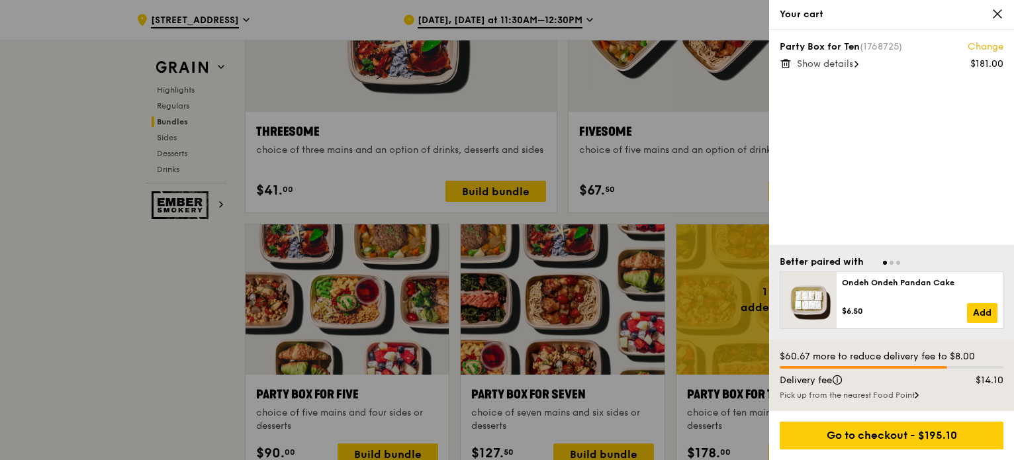
scroll to position [2449, 0]
click at [848, 64] on span "Show details" at bounding box center [825, 63] width 56 height 11
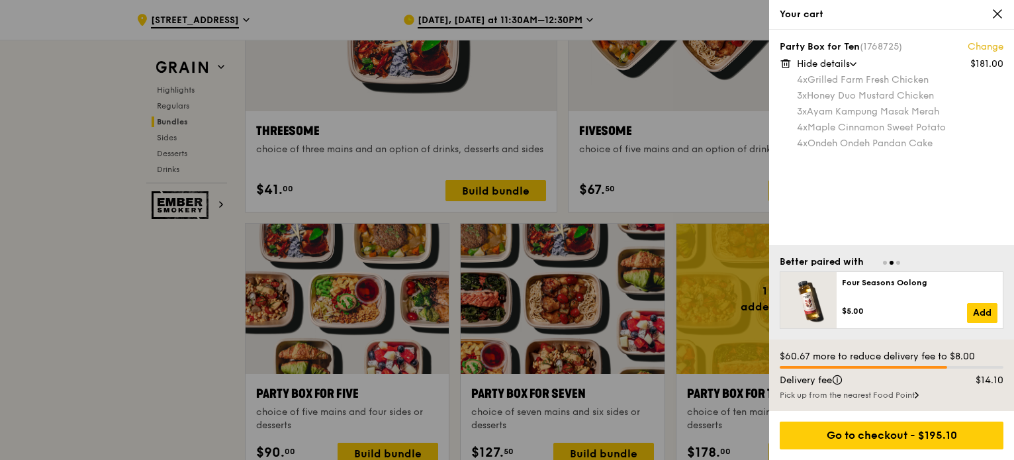
click at [706, 219] on div at bounding box center [507, 230] width 1014 height 460
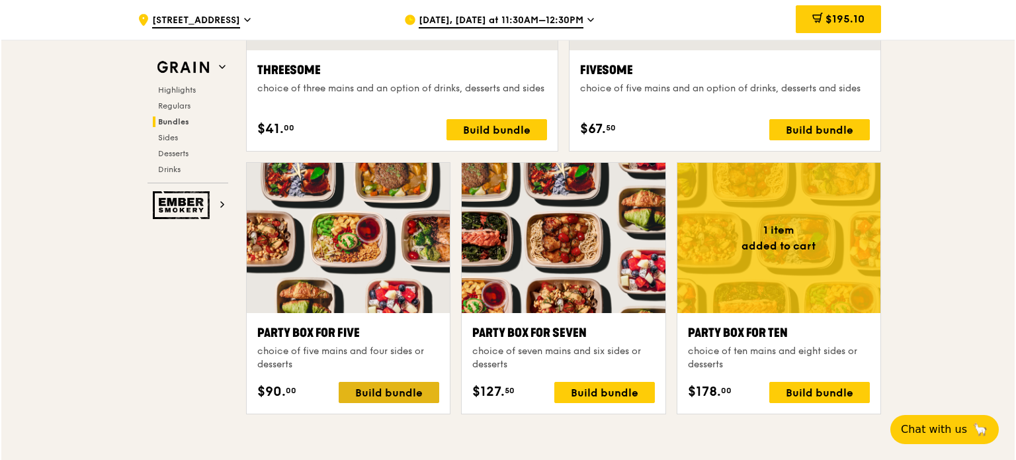
scroll to position [2648, 0]
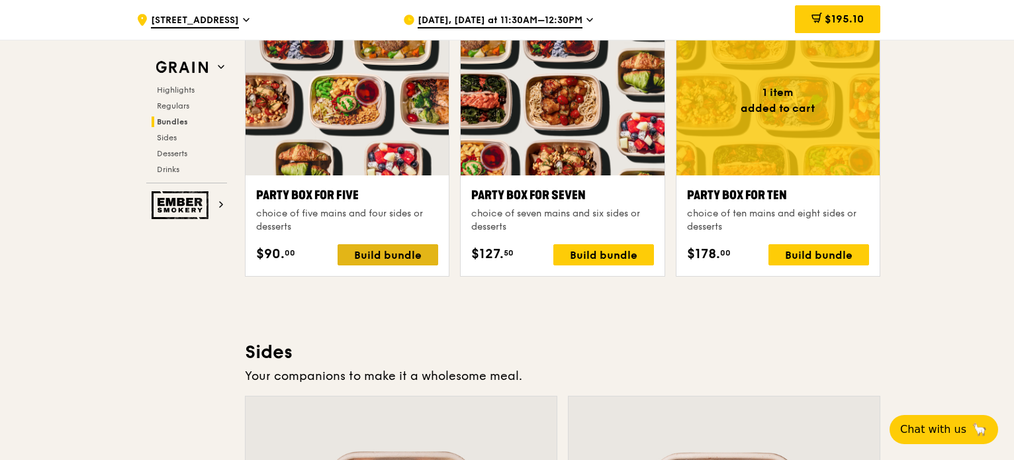
click at [390, 246] on div "Build bundle" at bounding box center [388, 254] width 101 height 21
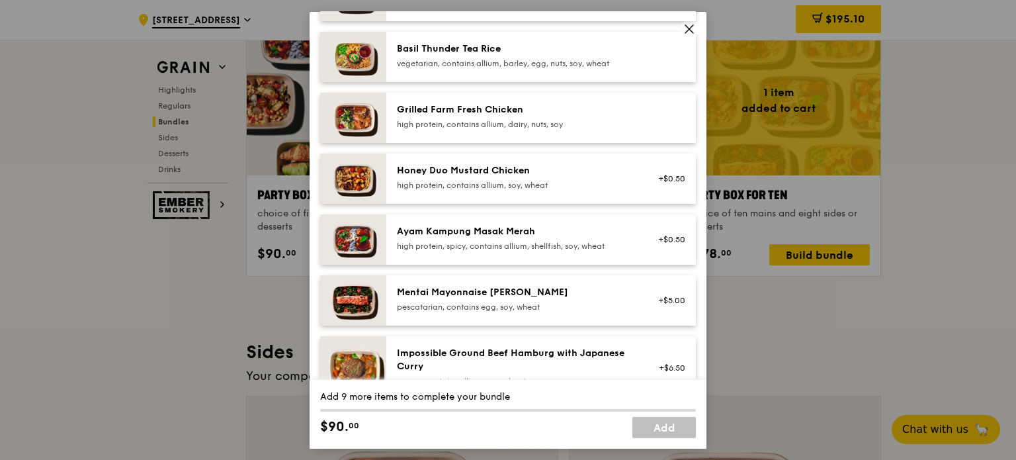
scroll to position [331, 0]
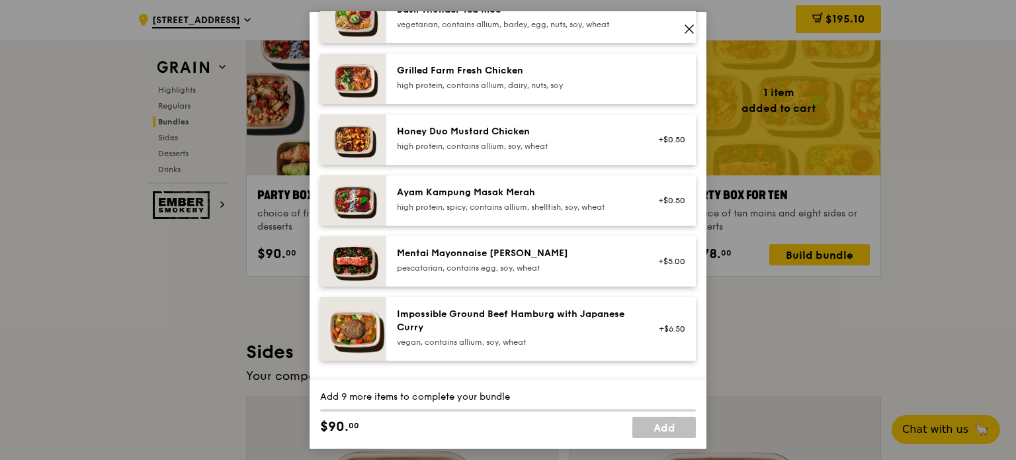
click at [482, 273] on div "pescatarian, contains egg, soy, wheat" at bounding box center [516, 267] width 238 height 11
click at [487, 273] on div "pescatarian, contains egg, soy, wheat" at bounding box center [516, 267] width 238 height 11
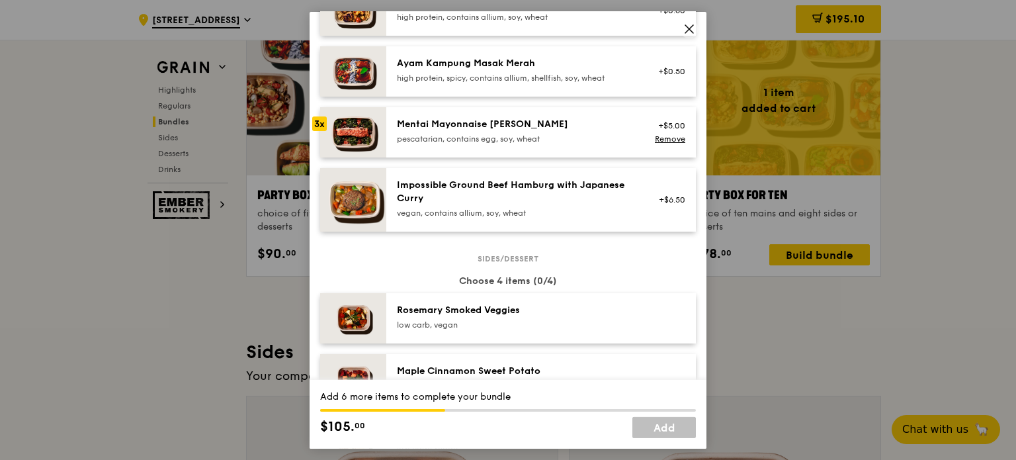
scroll to position [463, 0]
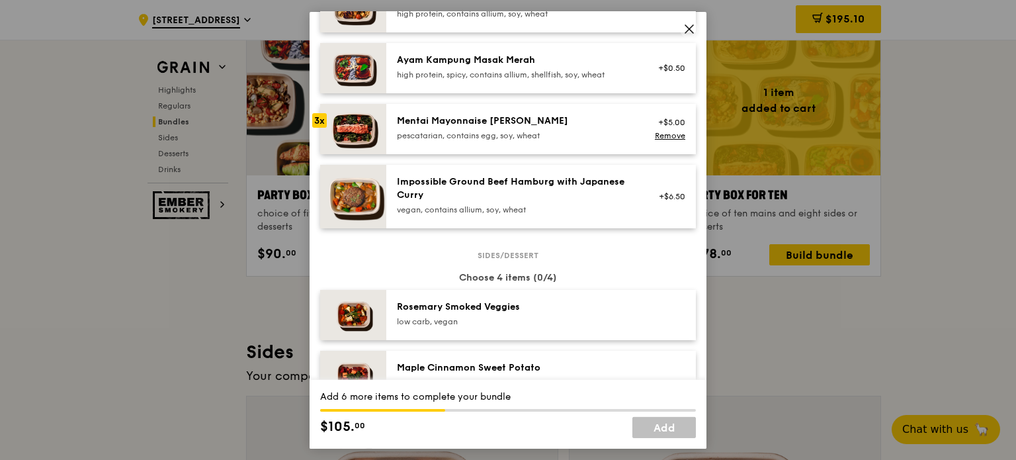
click at [655, 140] on link "Remove" at bounding box center [670, 134] width 30 height 9
click at [514, 154] on div "Mentai Mayonnaise Aburi Salmon pescatarian, contains egg, soy, wheat +$5.00" at bounding box center [541, 128] width 310 height 50
click at [504, 140] on div "Mentai Mayonnaise Aburi Salmon pescatarian, contains egg, soy, wheat" at bounding box center [516, 127] width 238 height 26
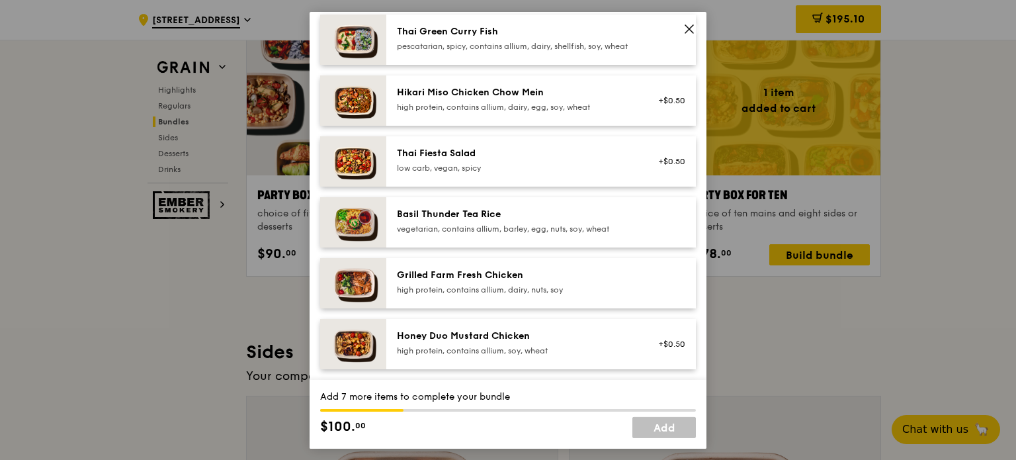
scroll to position [0, 0]
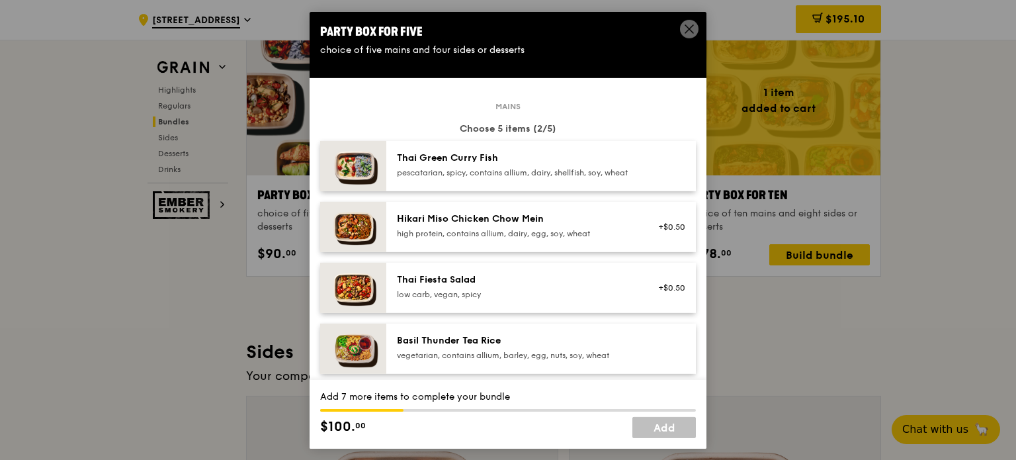
click at [480, 177] on div "pescatarian, spicy, contains allium, dairy, shellfish, soy, wheat" at bounding box center [516, 172] width 238 height 11
click at [508, 177] on div "pescatarian, spicy, contains allium, dairy, shellfish, soy, wheat" at bounding box center [516, 172] width 238 height 11
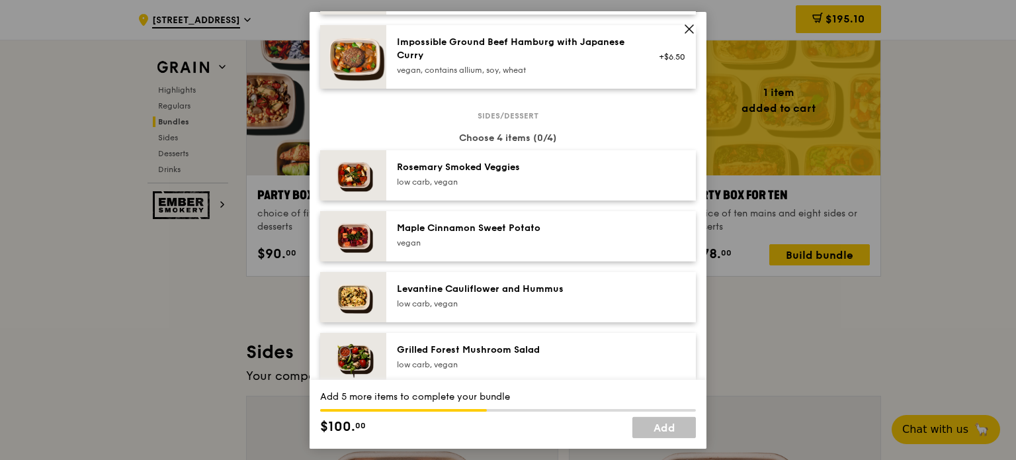
scroll to position [662, 0]
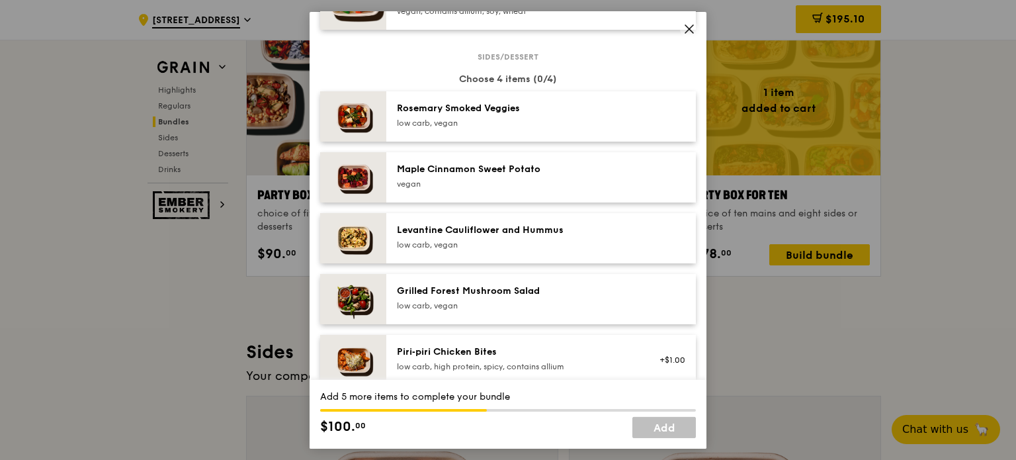
click at [508, 186] on div "Maple Cinnamon Sweet Potato vegan" at bounding box center [516, 175] width 238 height 26
click at [510, 186] on div "Maple Cinnamon Sweet Potato vegan" at bounding box center [516, 175] width 238 height 26
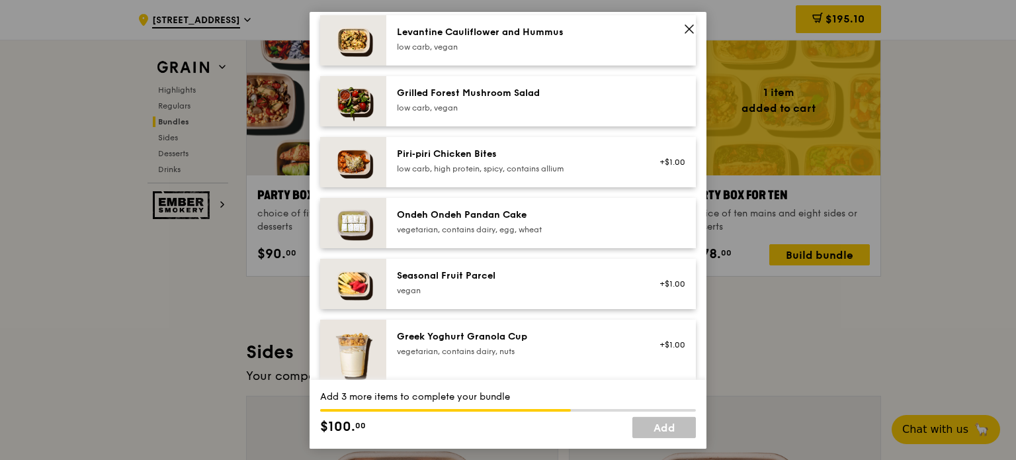
scroll to position [860, 0]
click at [556, 234] on div "vegetarian, contains dairy, egg, wheat" at bounding box center [516, 228] width 238 height 11
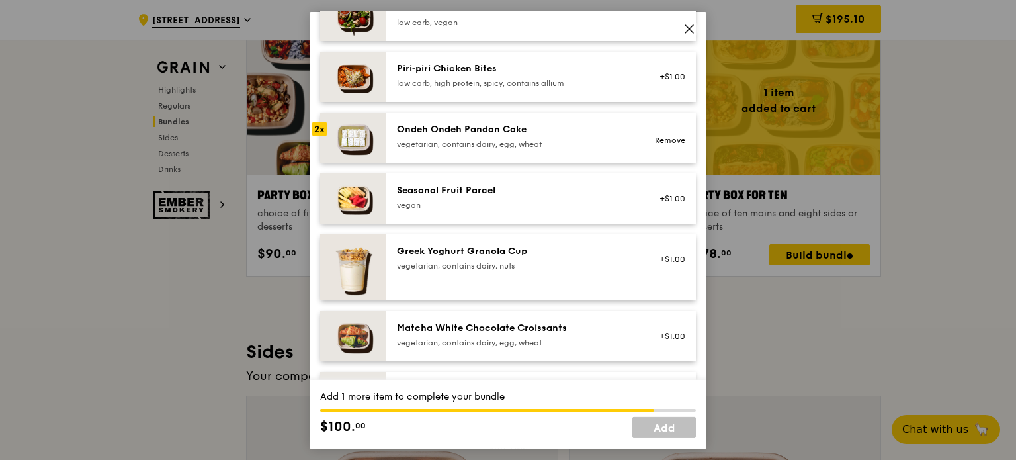
scroll to position [794, 0]
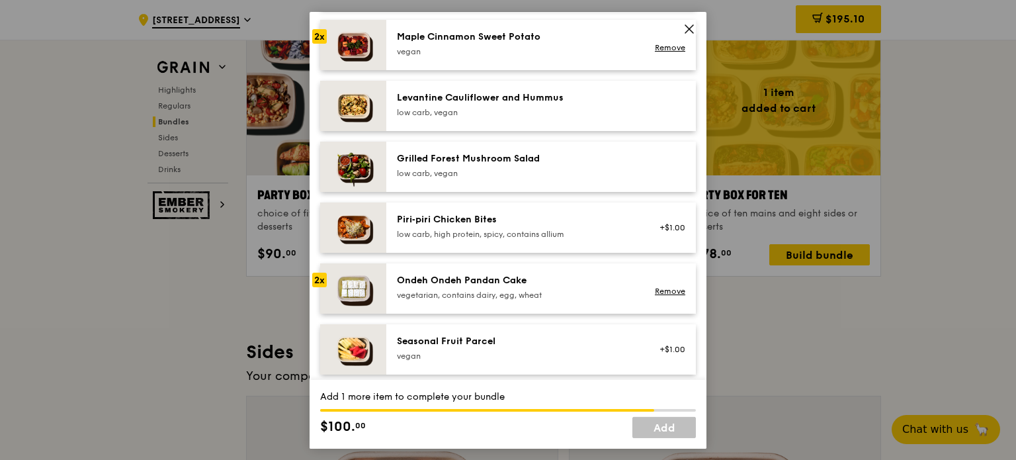
click at [488, 43] on div "Maple Cinnamon Sweet Potato" at bounding box center [516, 36] width 238 height 13
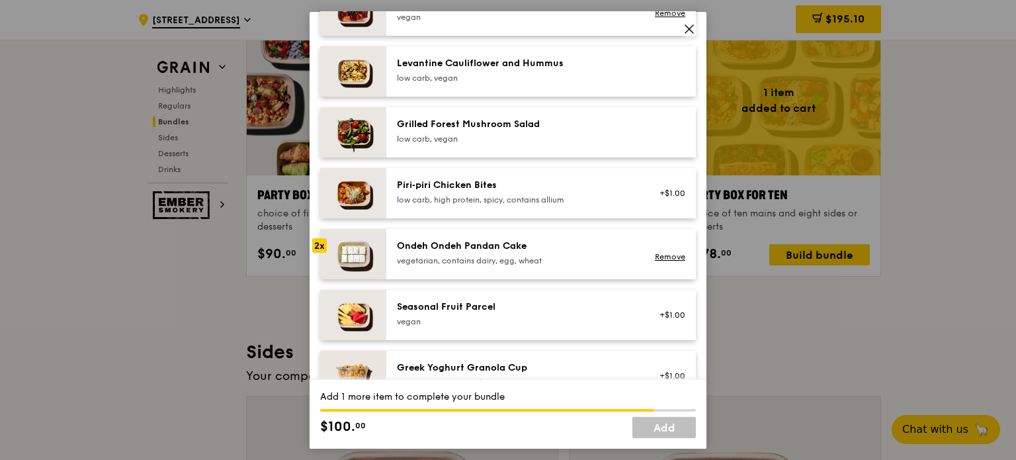
scroll to position [860, 0]
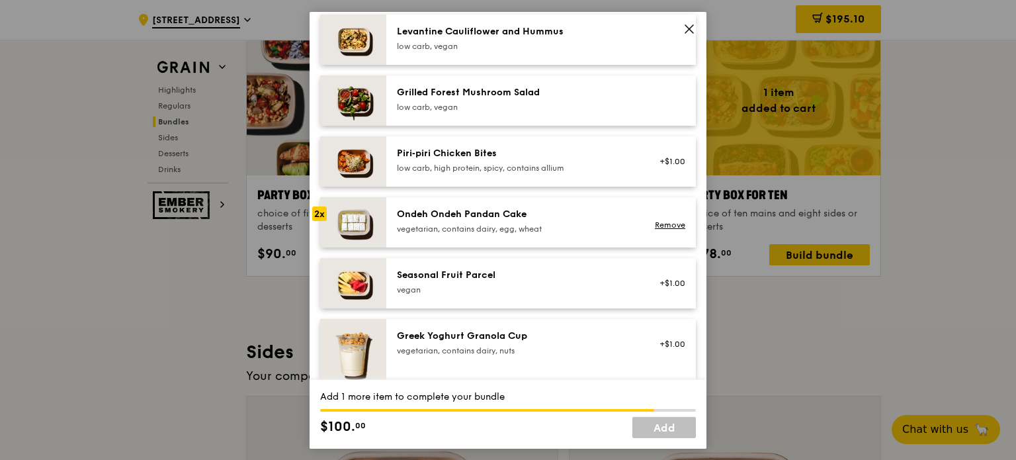
click at [420, 234] on div "vegetarian, contains dairy, egg, wheat" at bounding box center [516, 228] width 238 height 11
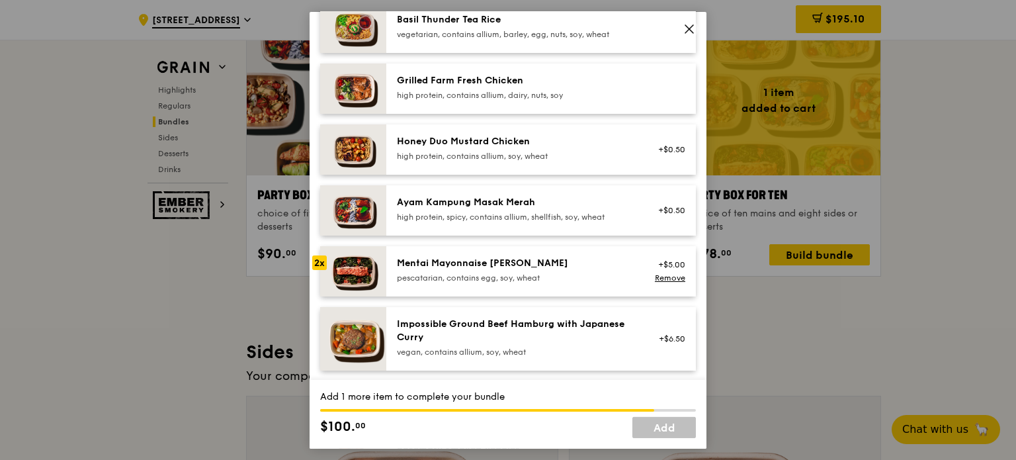
scroll to position [463, 0]
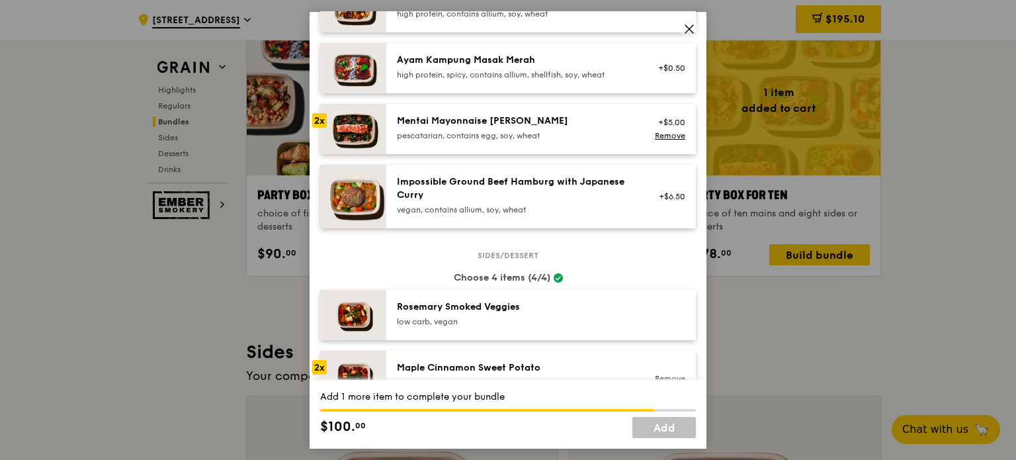
drag, startPoint x: 461, startPoint y: 138, endPoint x: 789, endPoint y: 173, distance: 329.4
click at [847, 213] on div "Party Box for Five choice of five mains and four sides or desserts Mains Choose…" at bounding box center [508, 230] width 1016 height 460
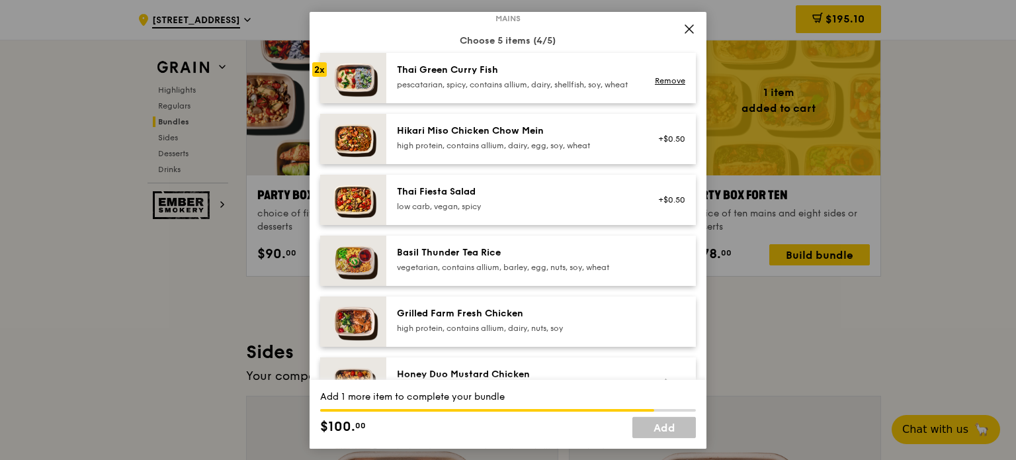
scroll to position [0, 0]
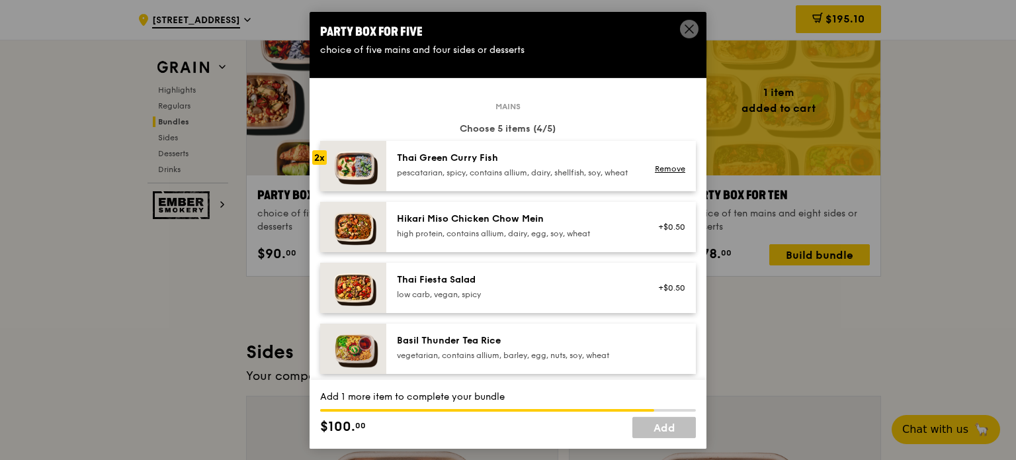
click at [478, 165] on div "Thai Green Curry Fish pescatarian, spicy, contains allium, dairy, shellfish, so…" at bounding box center [516, 164] width 238 height 26
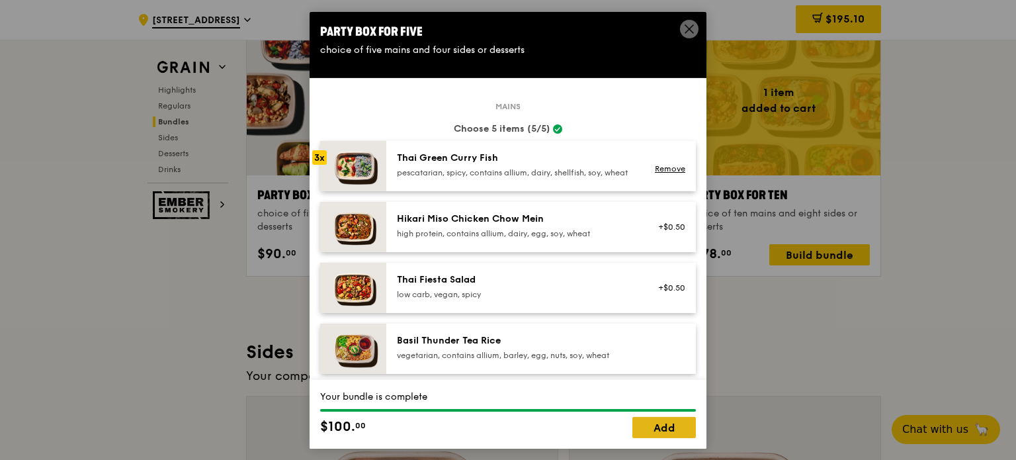
click at [660, 426] on link "Add" at bounding box center [665, 427] width 64 height 21
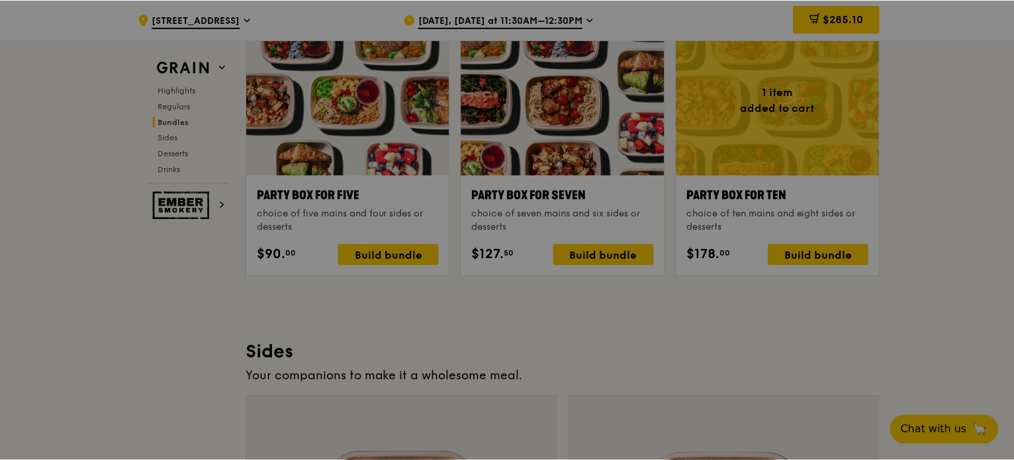
scroll to position [2647, 0]
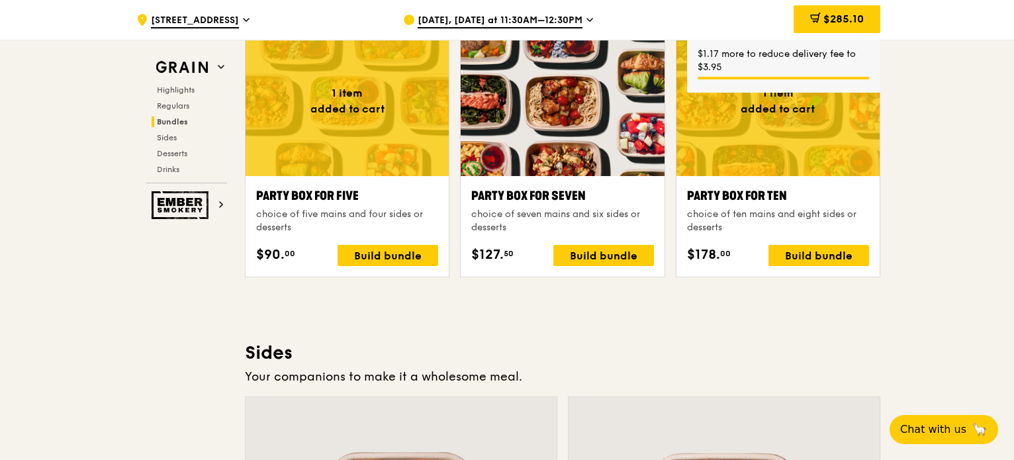
click at [809, 319] on div "Highlights Weekly rotating dishes inspired by flavours from around the world. W…" at bounding box center [562, 373] width 635 height 5188
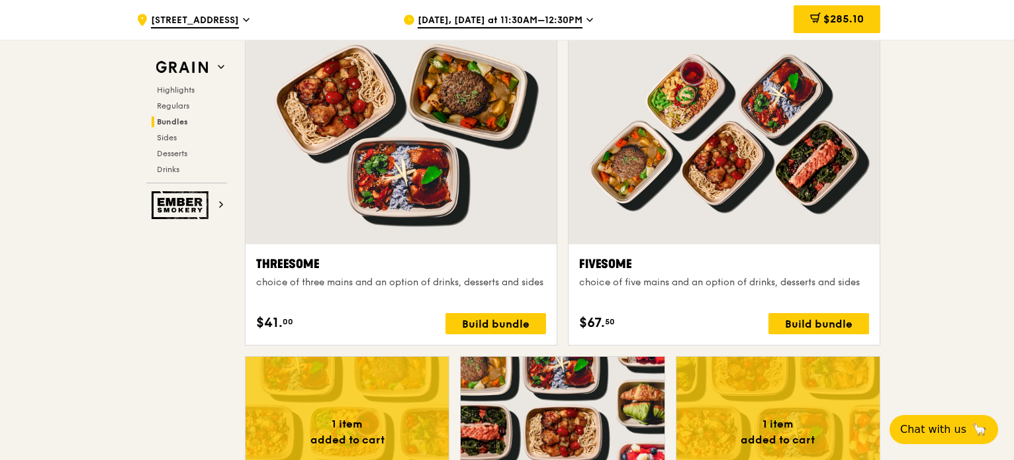
scroll to position [2449, 0]
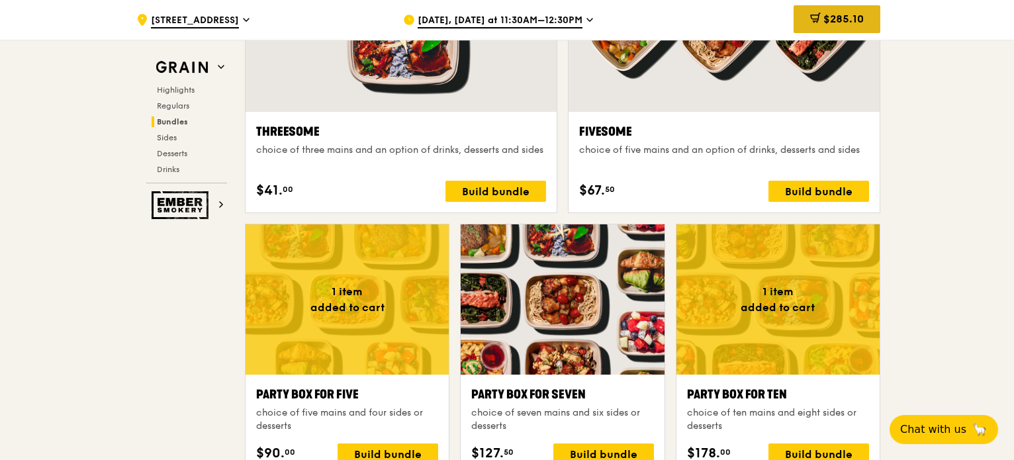
click at [864, 26] on div "$285.10" at bounding box center [836, 19] width 87 height 28
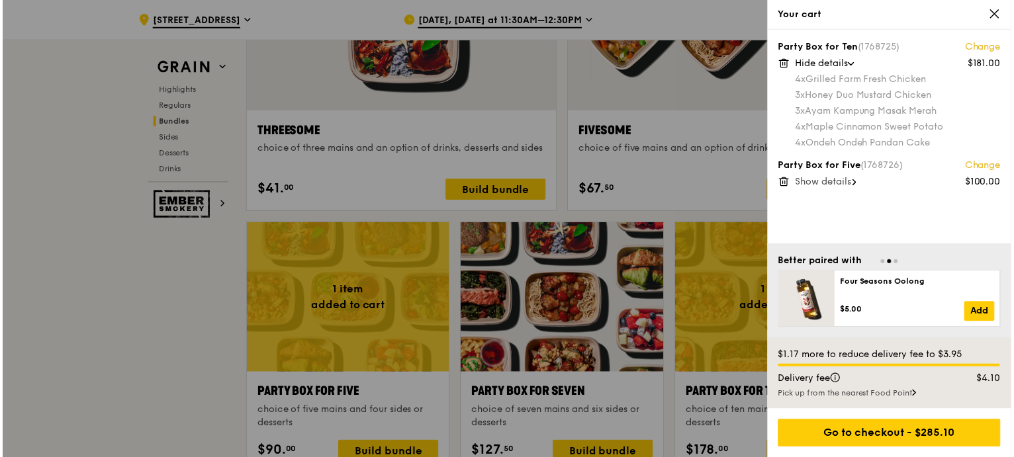
scroll to position [2450, 0]
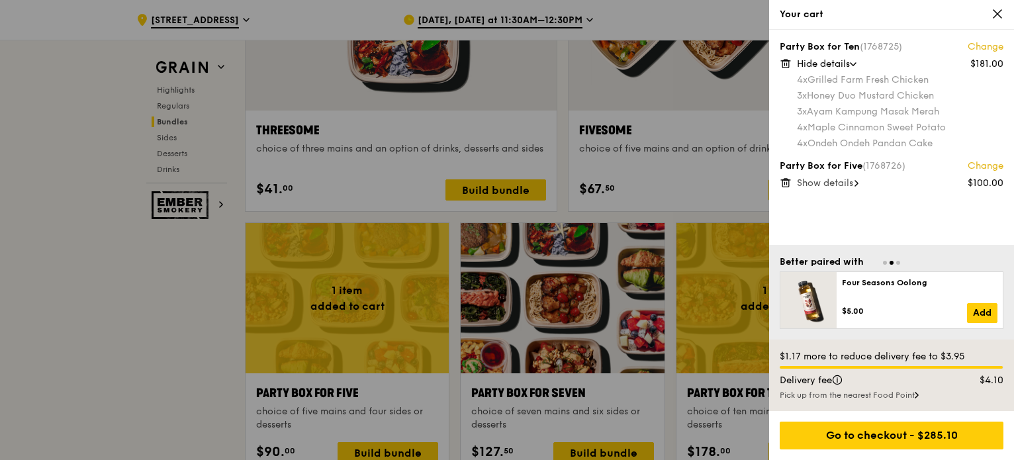
click at [990, 166] on link "Change" at bounding box center [986, 165] width 36 height 13
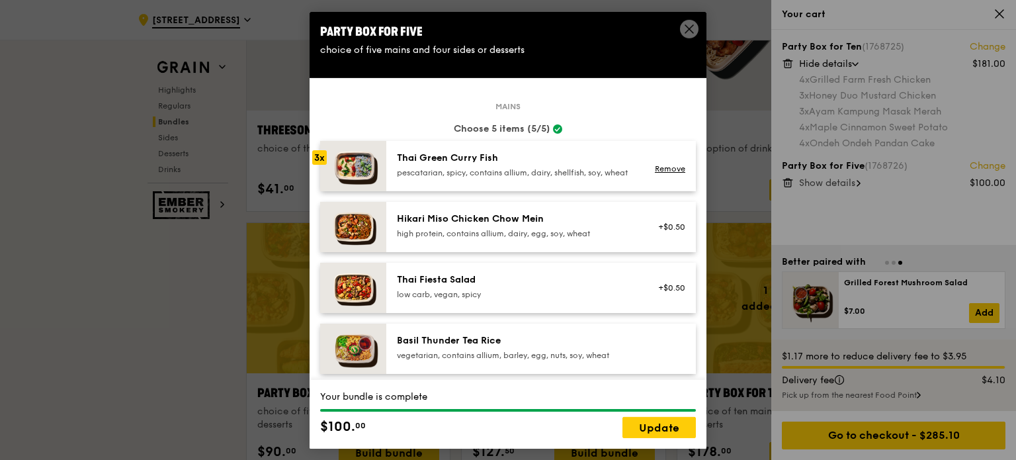
click at [686, 24] on icon at bounding box center [690, 29] width 12 height 12
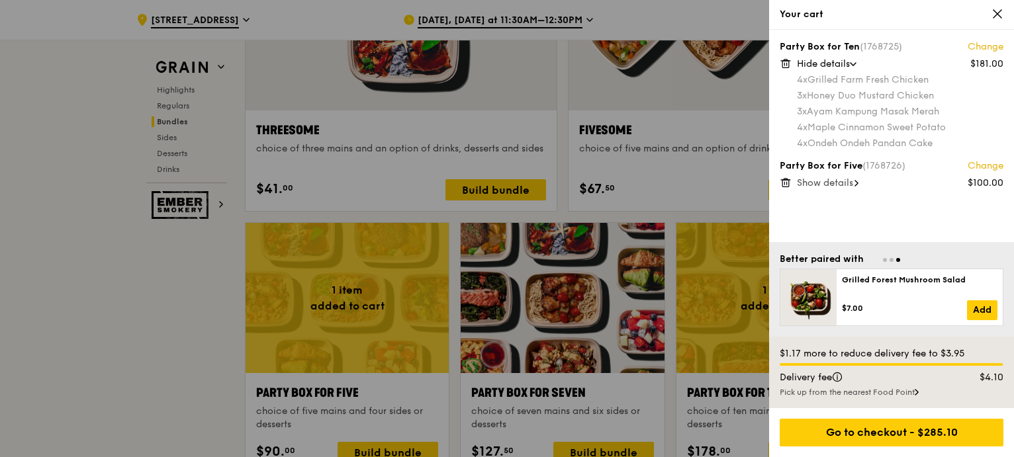
click at [862, 183] on div "Show details" at bounding box center [900, 183] width 206 height 13
click at [865, 182] on div "Hide details" at bounding box center [900, 183] width 206 height 13
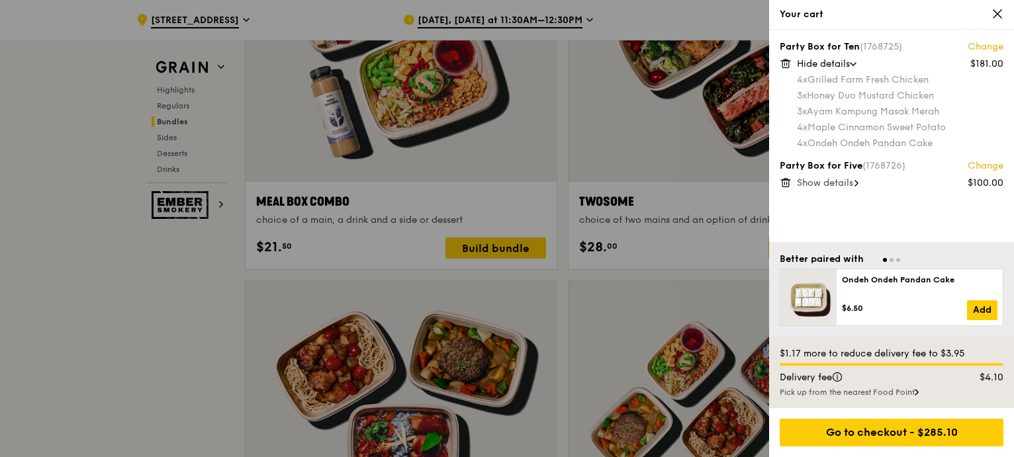
click at [995, 183] on div "$100.00" at bounding box center [986, 183] width 36 height 13
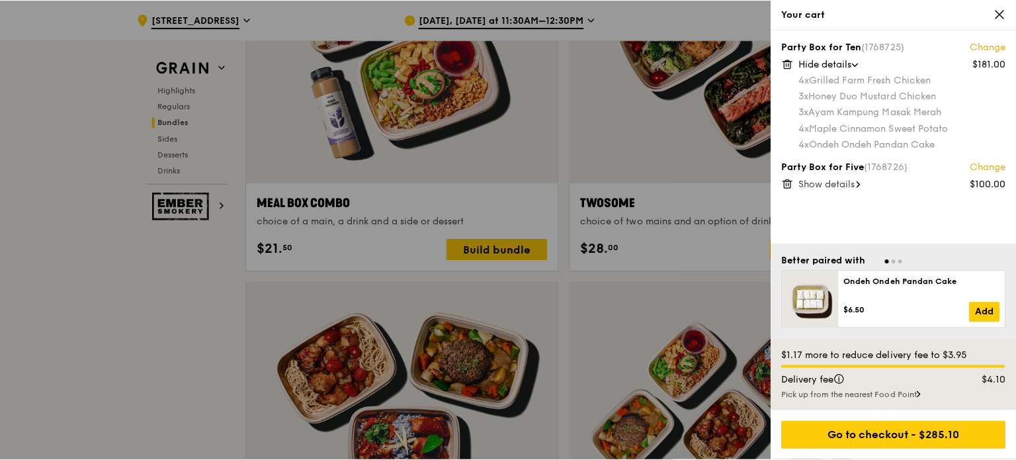
scroll to position [2248, 0]
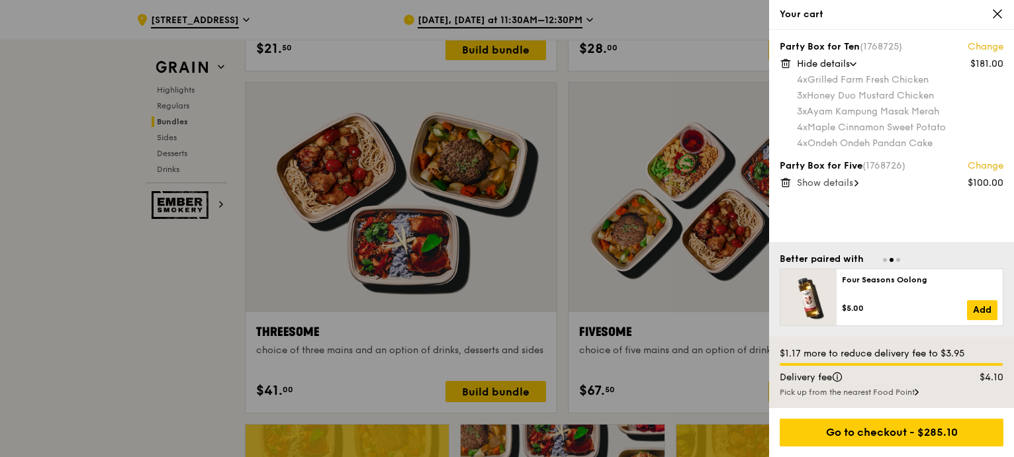
click at [781, 181] on icon at bounding box center [786, 183] width 12 height 12
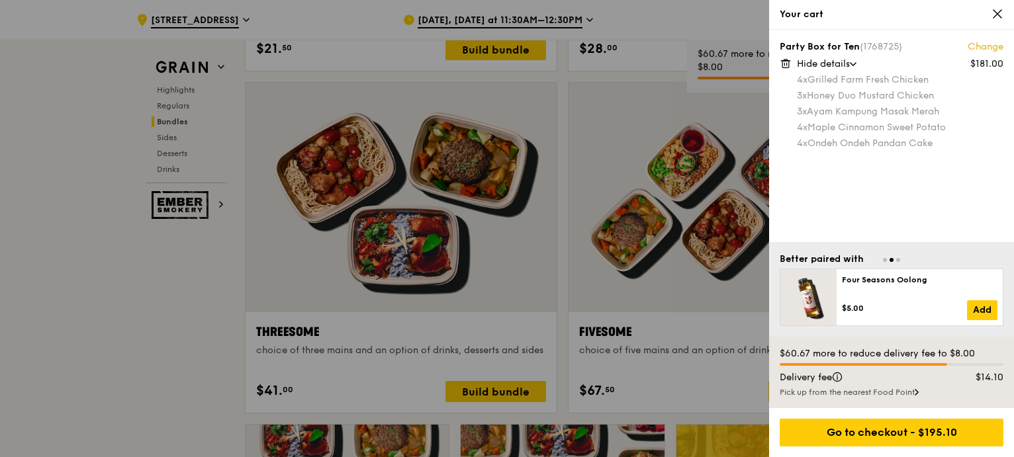
drag, startPoint x: 89, startPoint y: 316, endPoint x: 97, endPoint y: 316, distance: 7.3
click at [89, 318] on div at bounding box center [507, 228] width 1014 height 457
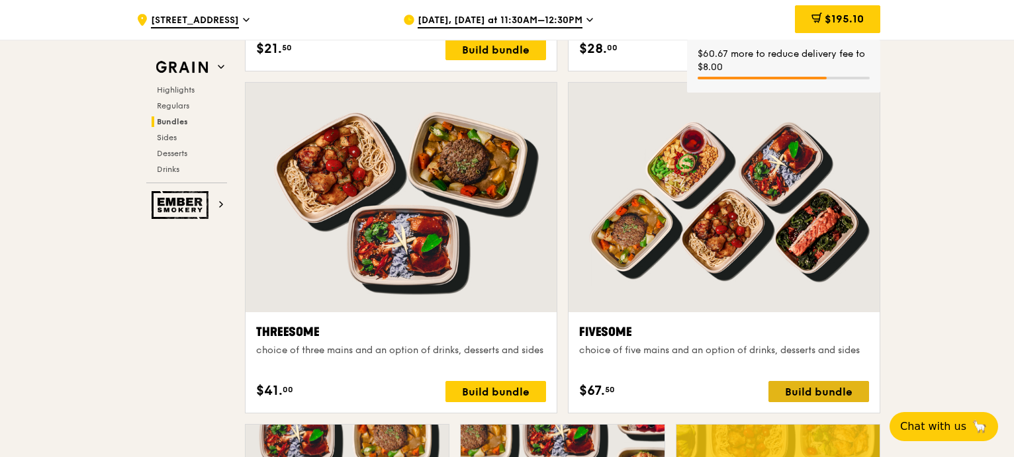
click at [811, 392] on div "Build bundle" at bounding box center [818, 391] width 101 height 21
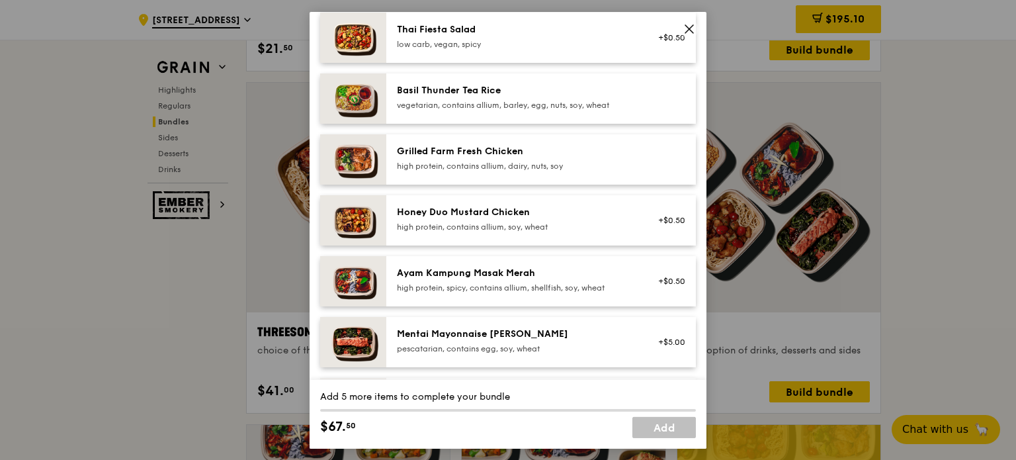
scroll to position [331, 0]
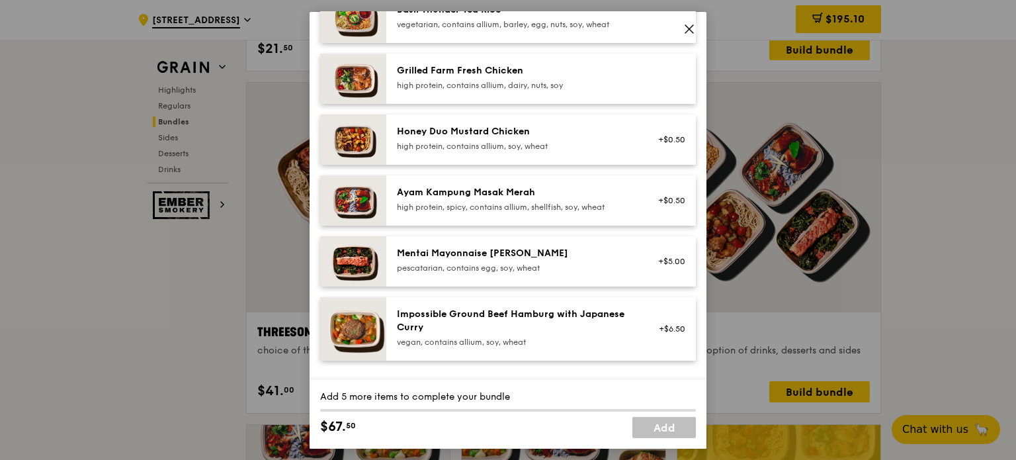
click at [485, 273] on div "pescatarian, contains egg, soy, wheat" at bounding box center [516, 267] width 238 height 11
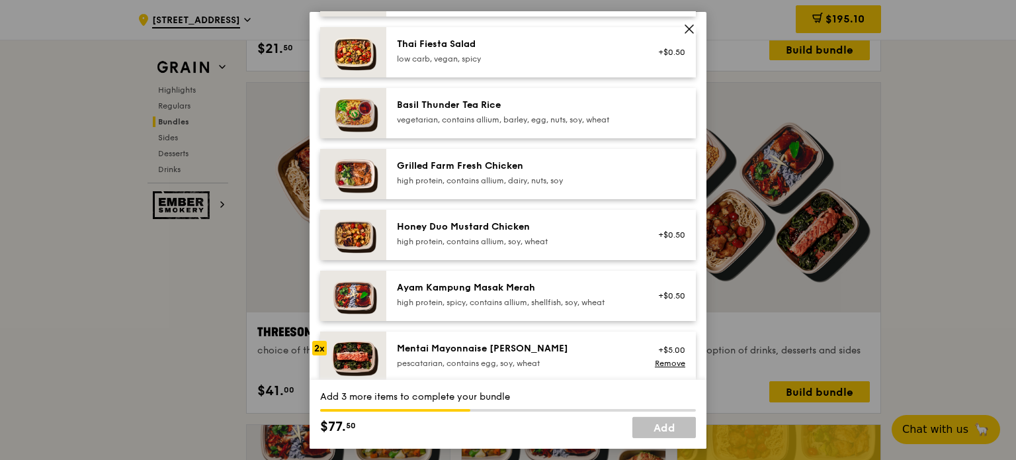
scroll to position [66, 0]
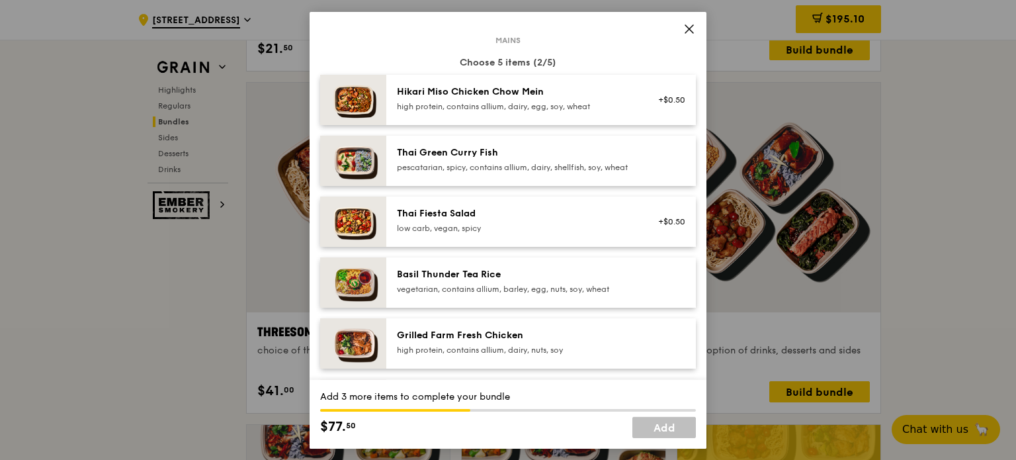
click at [545, 172] on div "pescatarian, spicy, contains allium, dairy, shellfish, soy, wheat" at bounding box center [516, 166] width 238 height 11
click at [571, 166] on div "pescatarian, spicy, contains allium, dairy, shellfish, soy, wheat" at bounding box center [516, 166] width 238 height 11
click at [565, 172] on div "pescatarian, spicy, contains allium, dairy, shellfish, soy, wheat" at bounding box center [516, 166] width 238 height 11
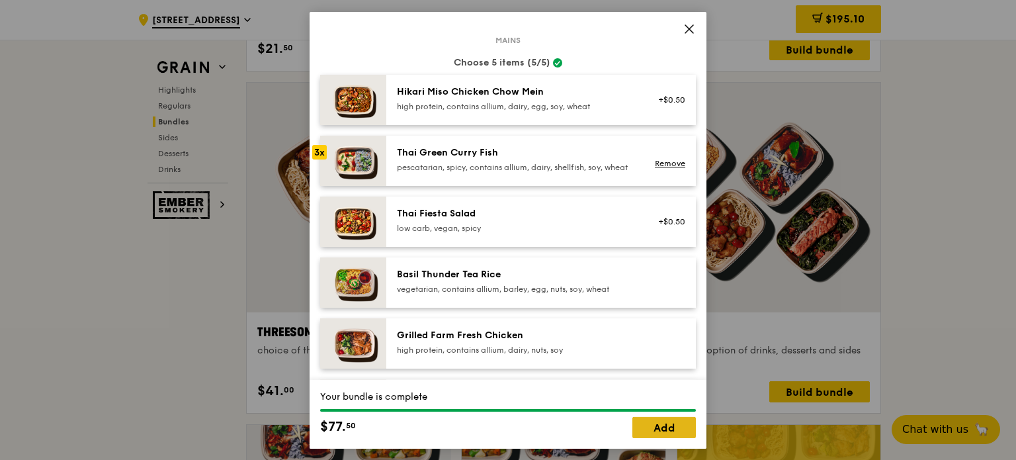
click at [648, 431] on link "Add" at bounding box center [665, 427] width 64 height 21
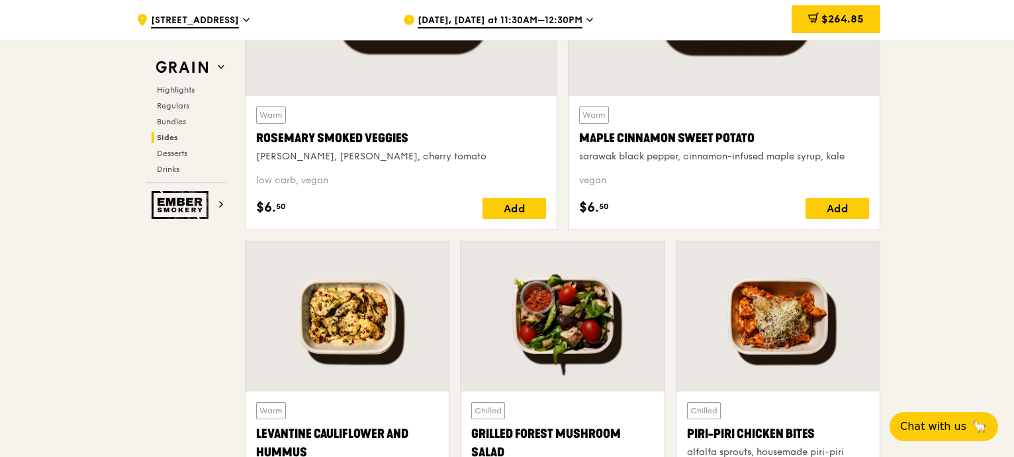
scroll to position [3174, 0]
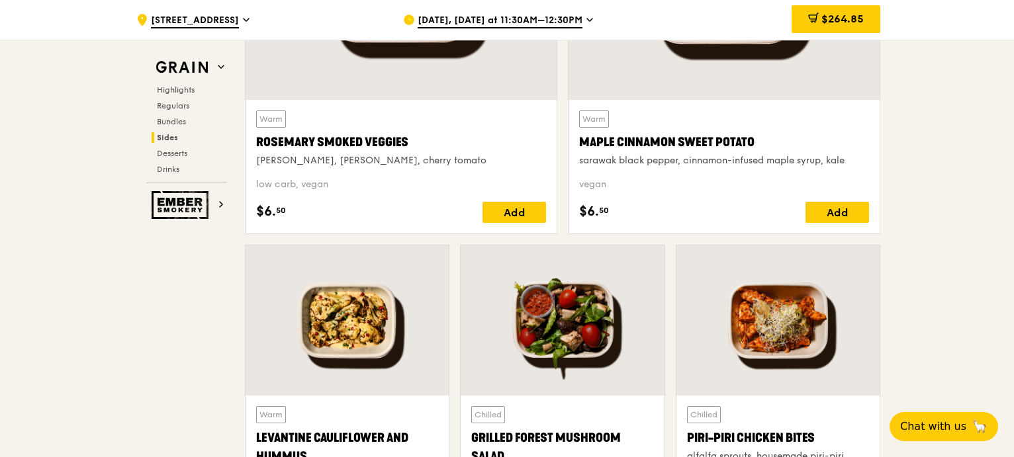
click at [413, 264] on div at bounding box center [347, 321] width 203 height 150
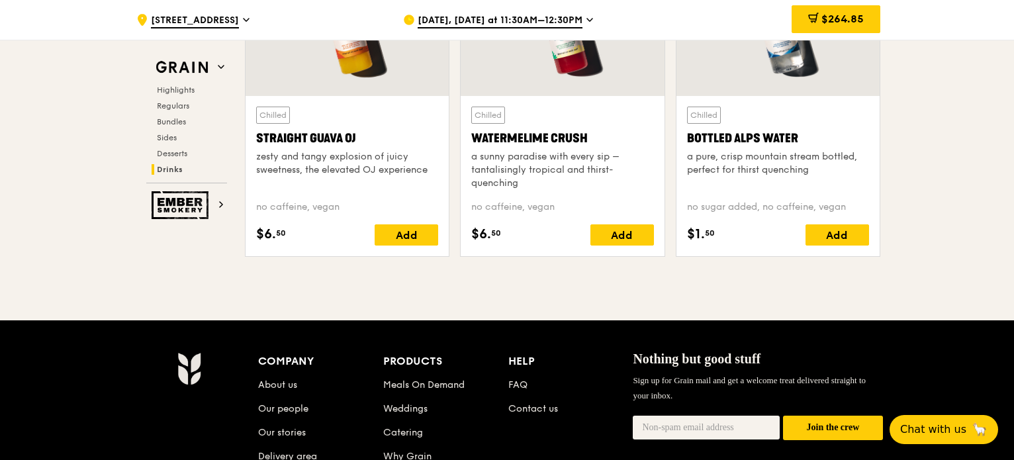
scroll to position [5236, 0]
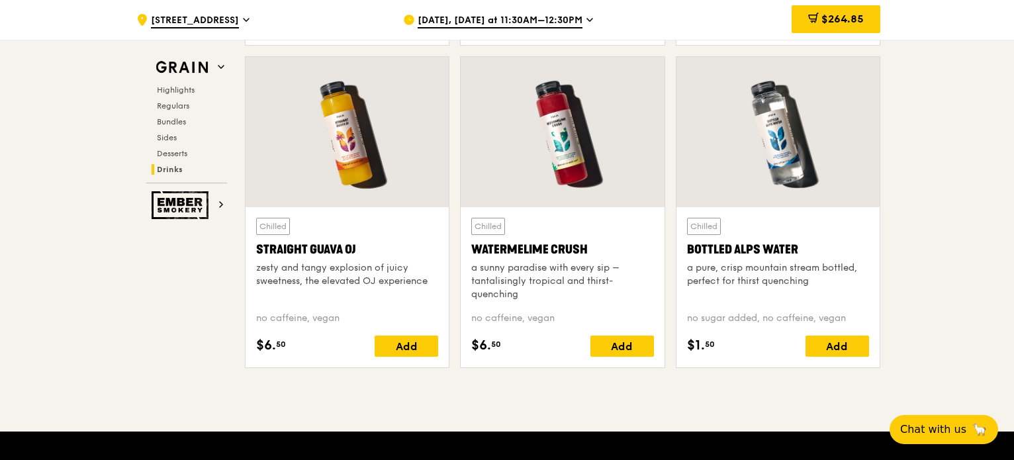
click at [853, 19] on span "$264.85" at bounding box center [842, 19] width 42 height 13
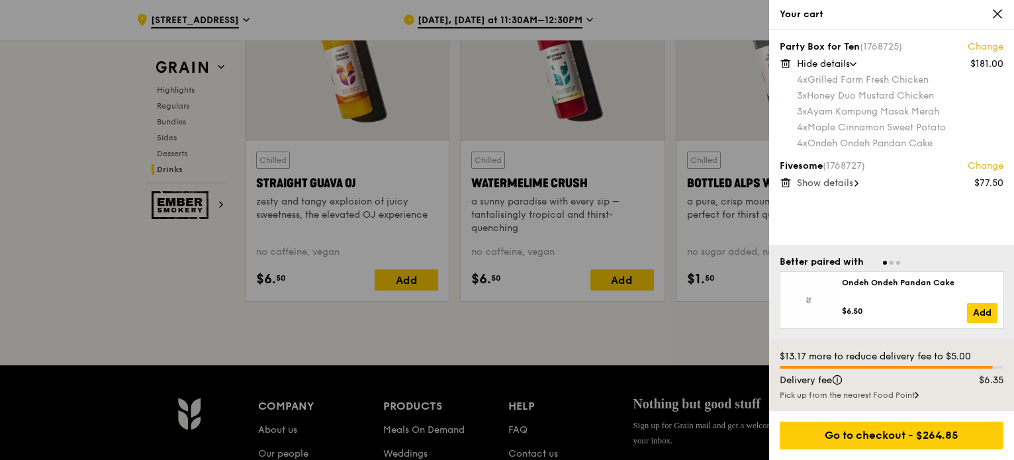
click at [815, 180] on span "Show details" at bounding box center [825, 182] width 56 height 11
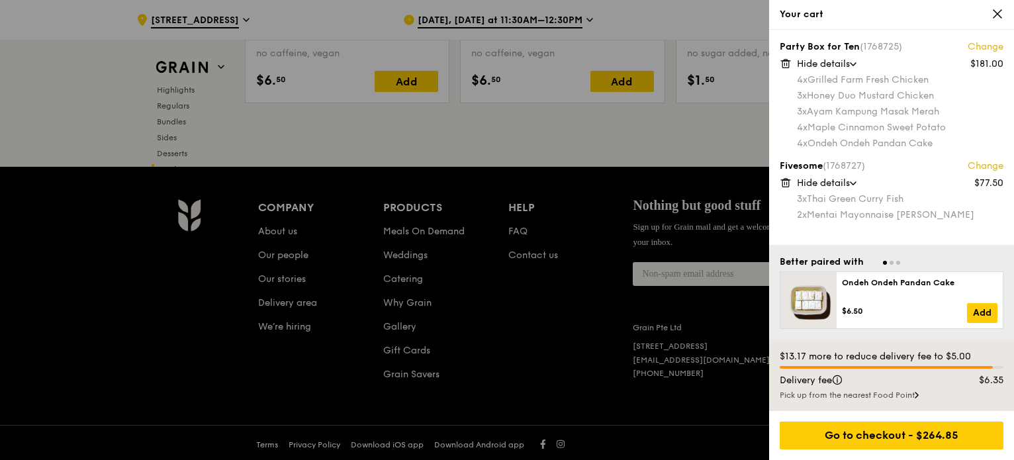
scroll to position [5501, 0]
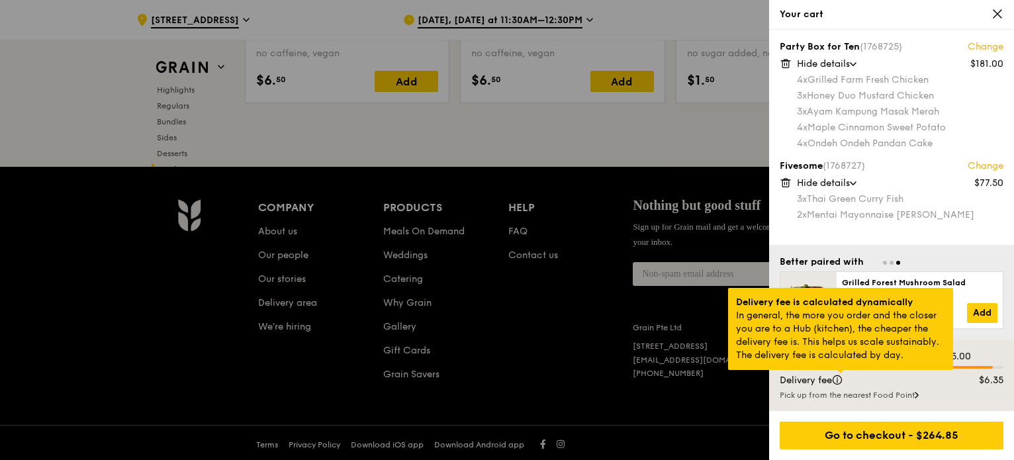
click at [840, 373] on div at bounding box center [840, 371] width 7 height 3
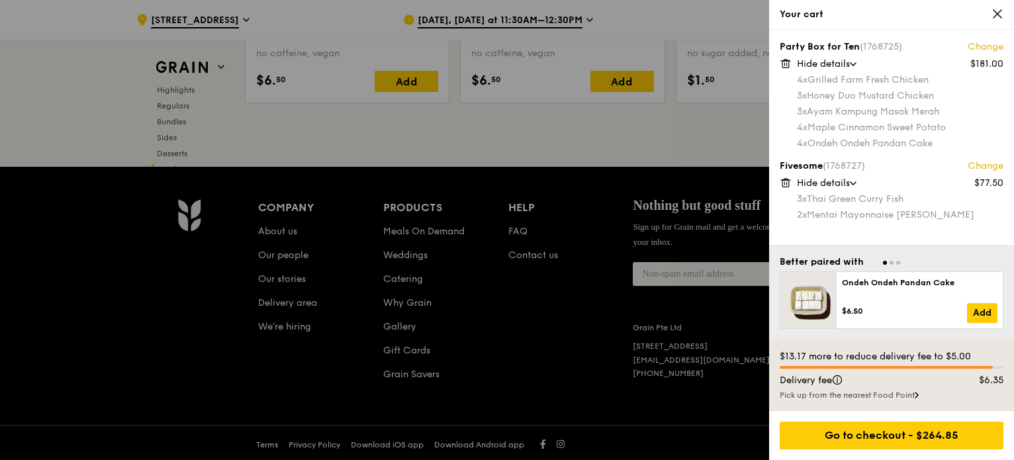
click at [948, 382] on div "Delivery fee" at bounding box center [862, 380] width 180 height 13
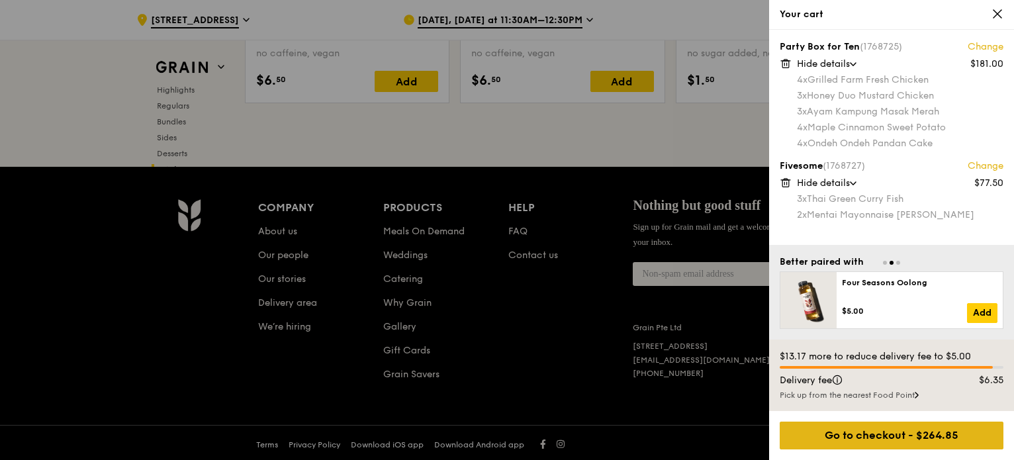
click at [860, 445] on div "Go to checkout - $264.85" at bounding box center [892, 436] width 224 height 28
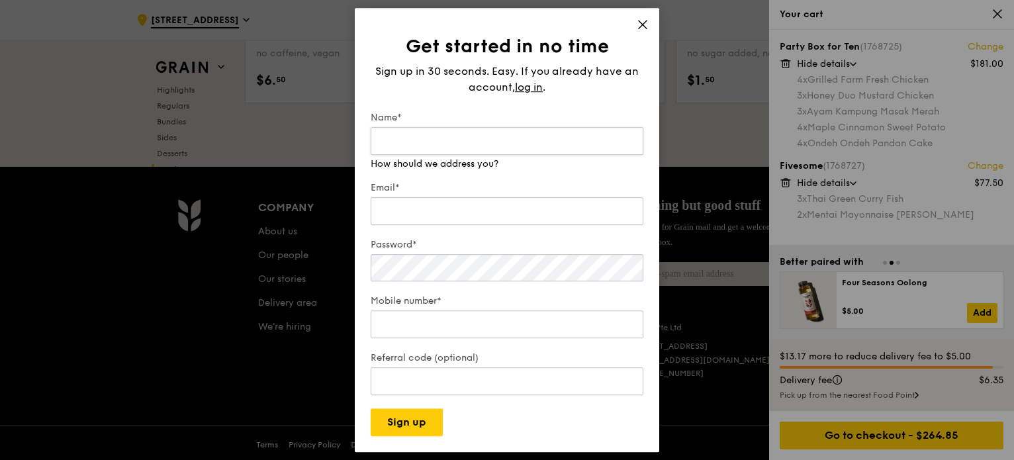
click at [502, 127] on input "Name*" at bounding box center [507, 141] width 273 height 28
type input "Cheryl Riya"
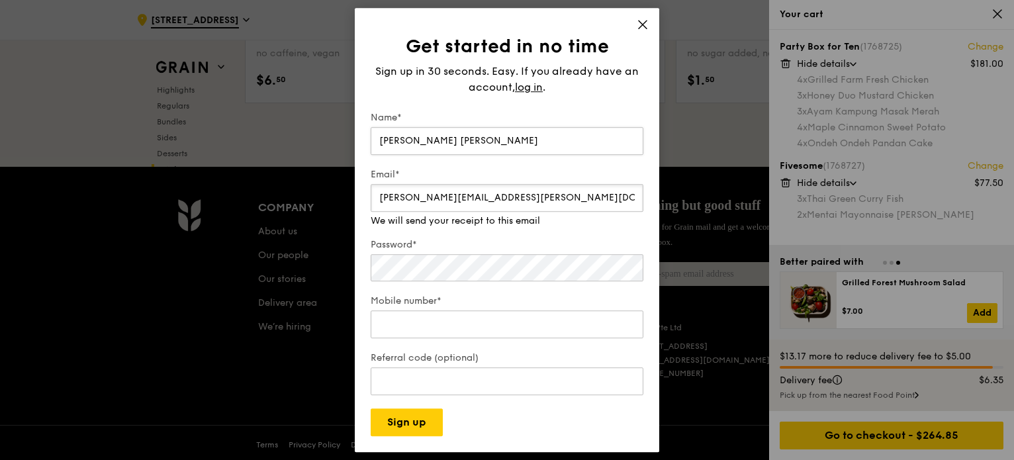
type input "cheryl.riya@gmail.com"
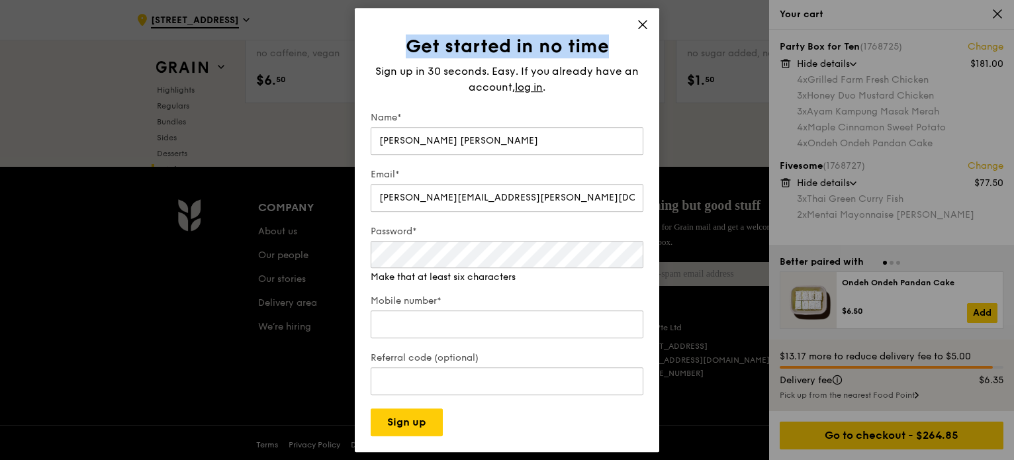
click at [639, 21] on div "Get started in no time Sign up in 30 seconds. Easy. If you already have an acco…" at bounding box center [507, 230] width 304 height 445
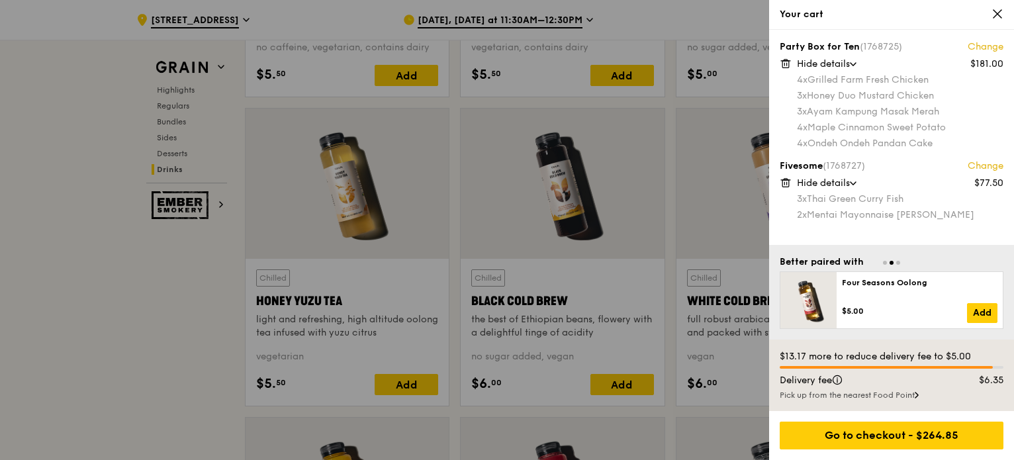
scroll to position [4773, 0]
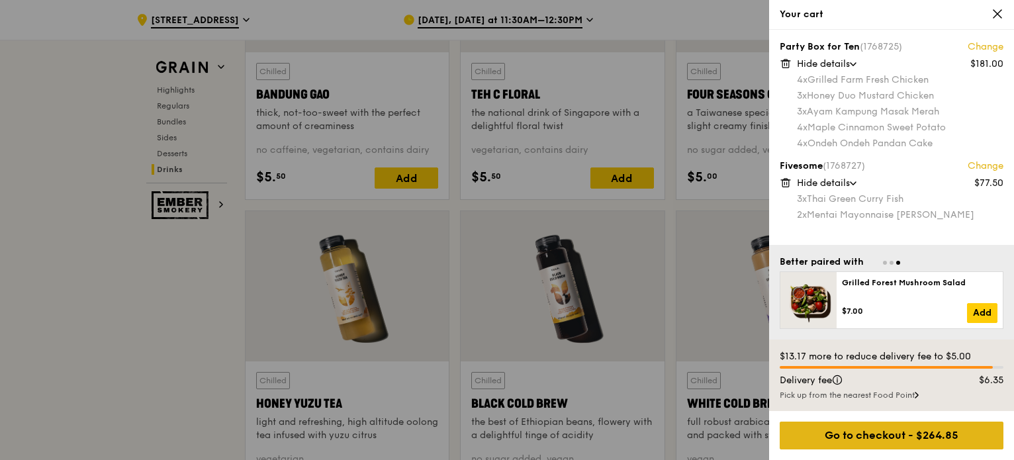
click at [906, 432] on div "Go to checkout - $264.85" at bounding box center [892, 436] width 224 height 28
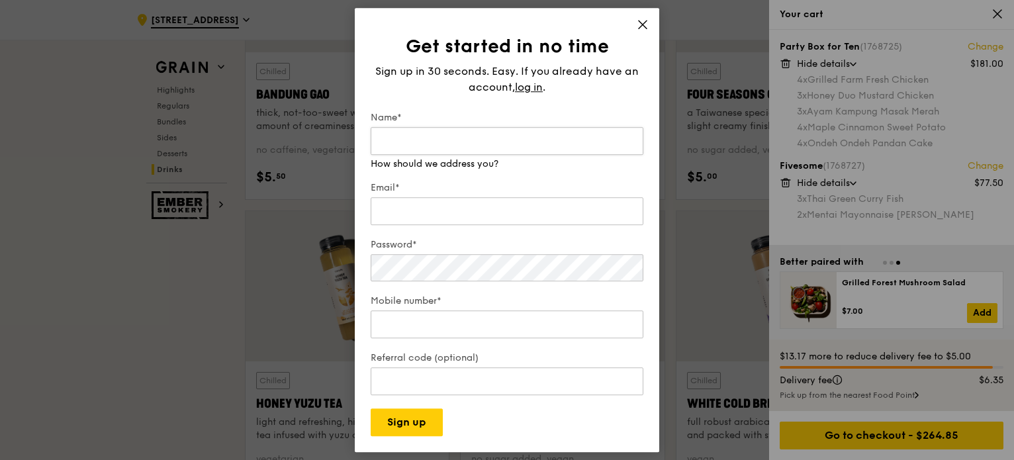
click at [545, 142] on input "Name*" at bounding box center [507, 141] width 273 height 28
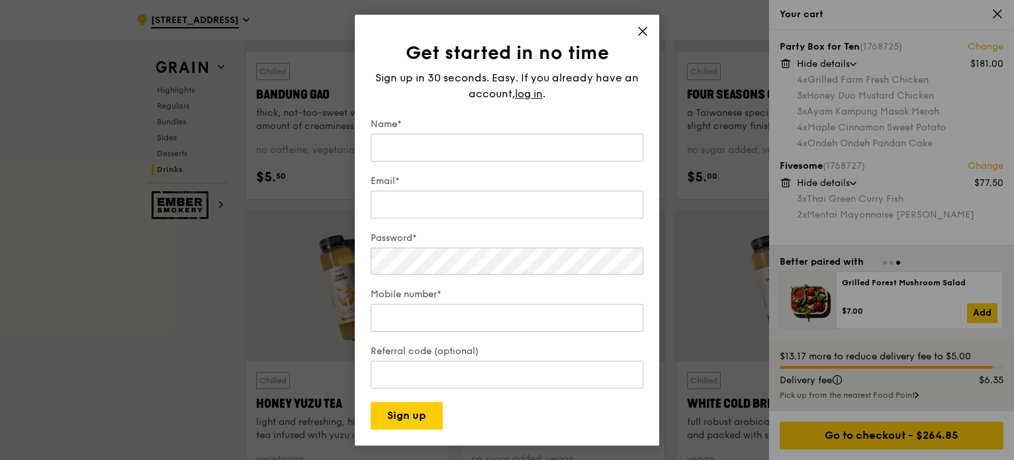
click at [535, 81] on div "Sign up in 30 seconds. Easy. If you already have an account, log in ." at bounding box center [507, 86] width 273 height 32
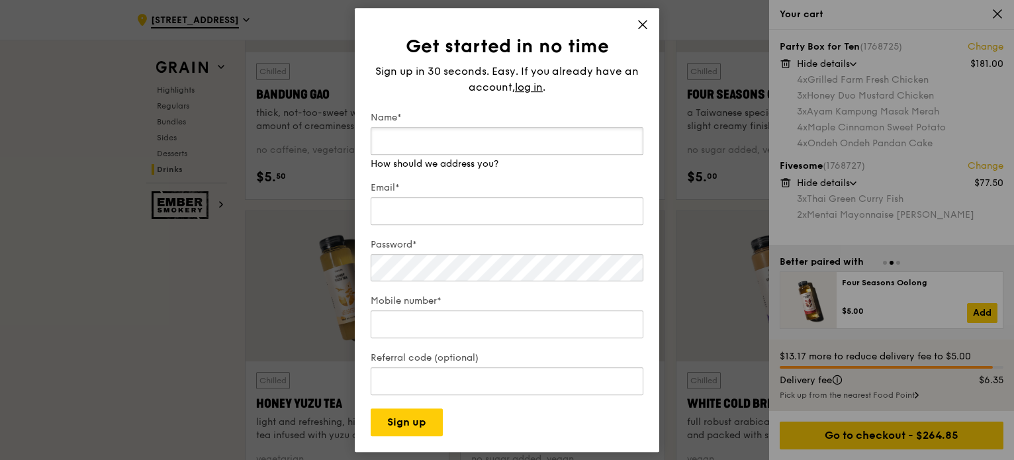
click at [548, 144] on input "Name*" at bounding box center [507, 141] width 273 height 28
click at [516, 83] on div "Sign up in 30 seconds. Easy. If you already have an account, log in ." at bounding box center [507, 80] width 273 height 32
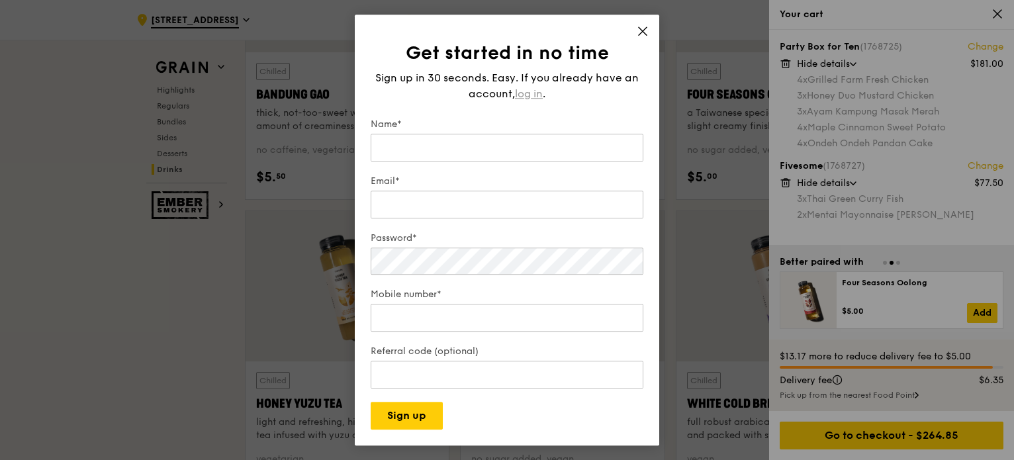
click at [529, 92] on span "log in" at bounding box center [529, 94] width 28 height 16
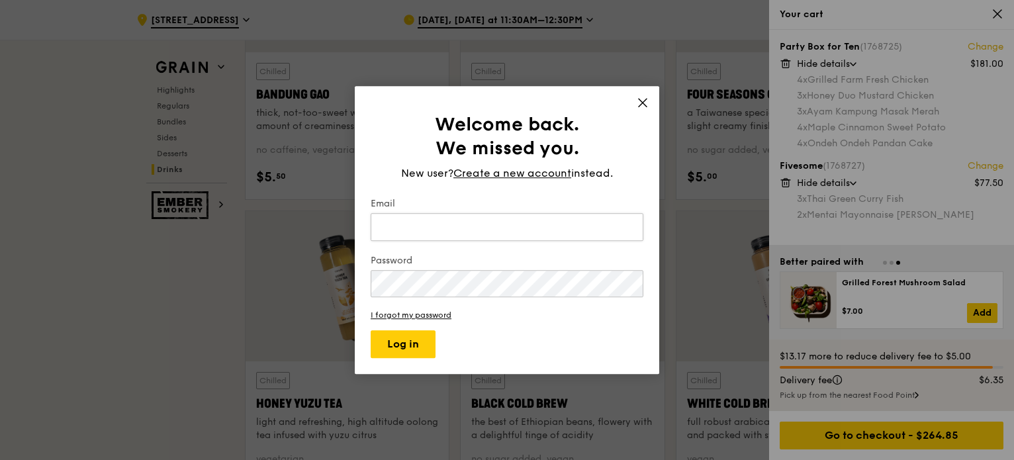
drag, startPoint x: 473, startPoint y: 220, endPoint x: 474, endPoint y: 229, distance: 8.8
click at [473, 220] on input "Email" at bounding box center [507, 227] width 273 height 28
type input "cheryl.riya@gmail.com"
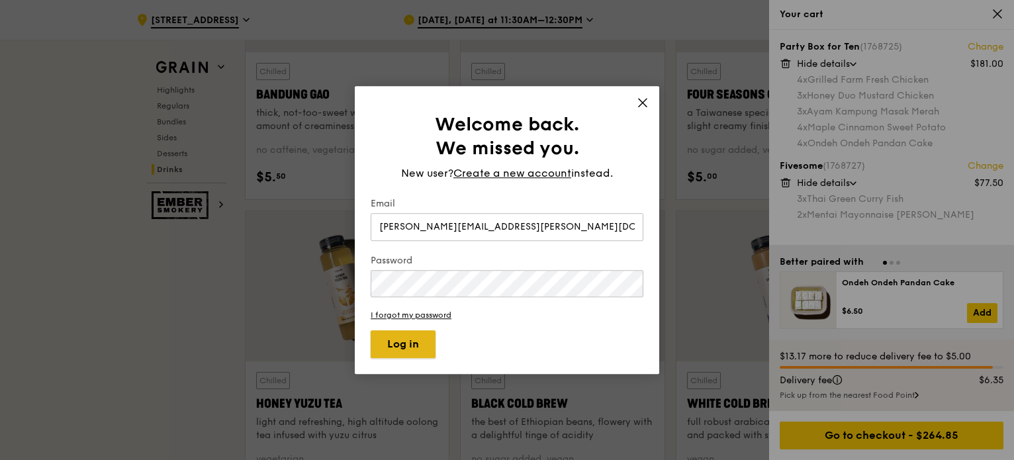
click at [416, 347] on button "Log in" at bounding box center [403, 344] width 65 height 28
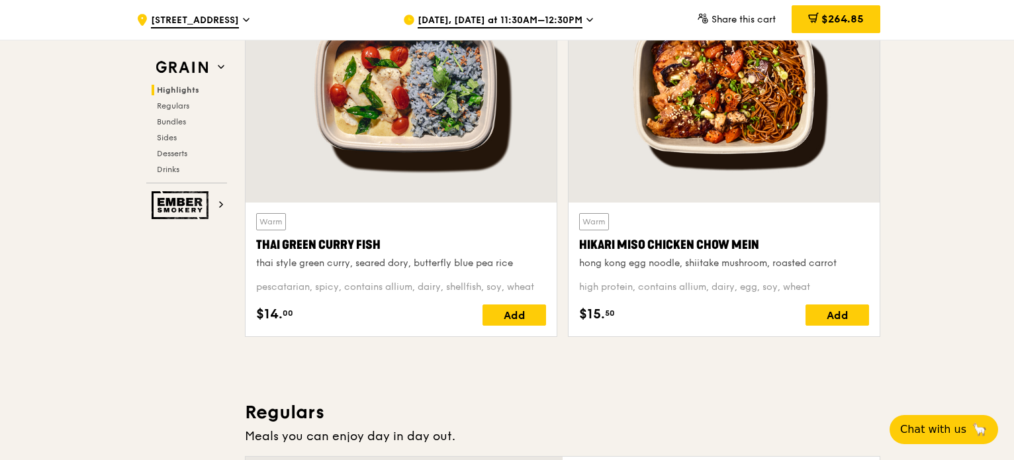
scroll to position [529, 0]
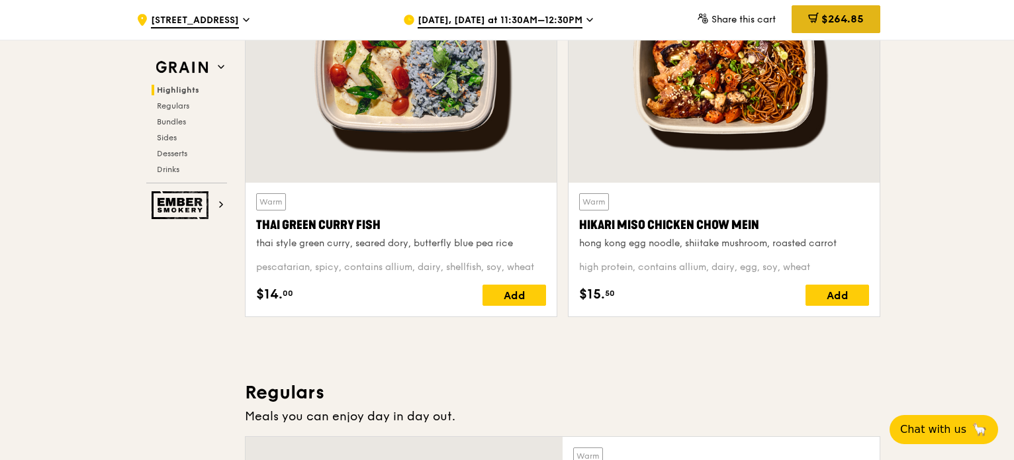
click at [842, 13] on div "$264.85" at bounding box center [835, 19] width 89 height 28
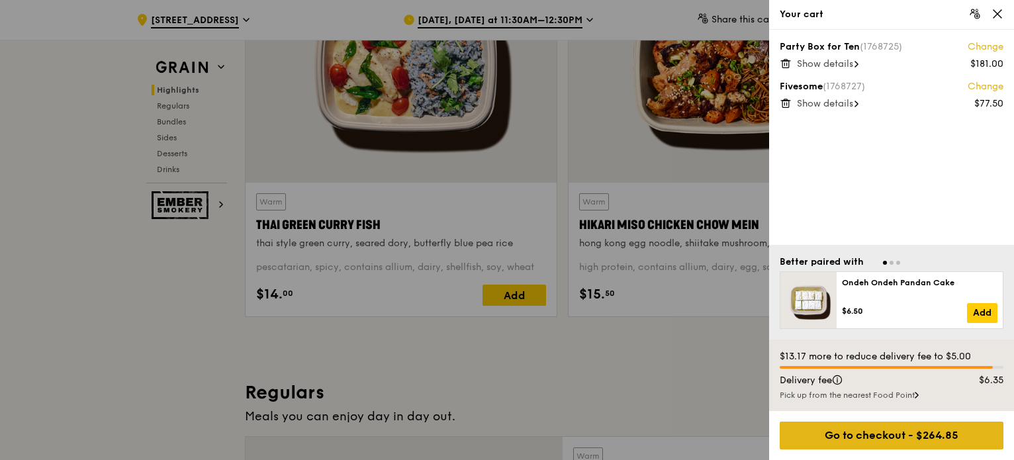
click at [907, 445] on div "Go to checkout - $264.85" at bounding box center [892, 436] width 224 height 28
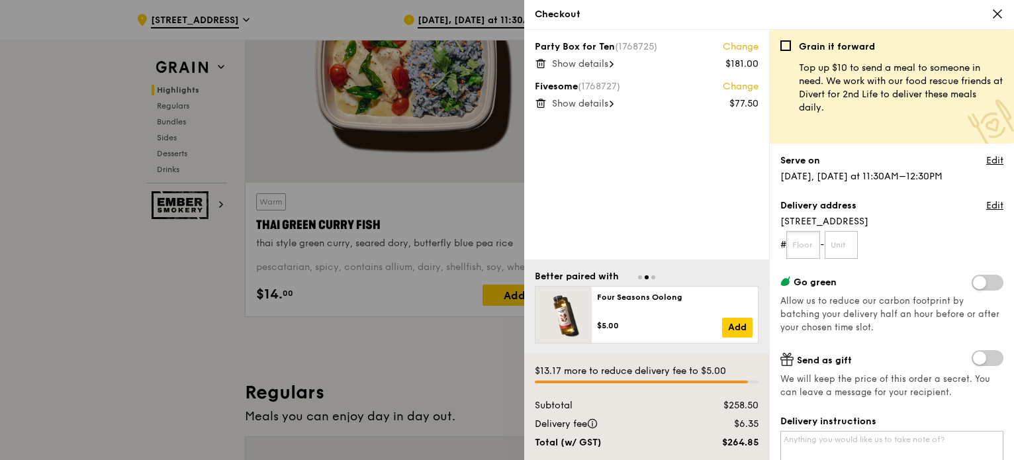
click at [802, 240] on input "text" at bounding box center [803, 245] width 34 height 28
type input "01"
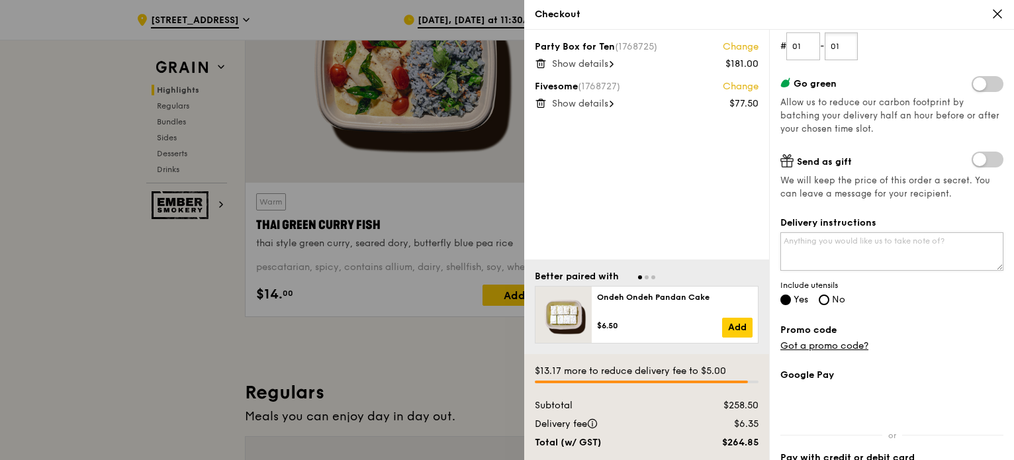
type input "01"
click at [810, 247] on textarea "Delivery instructions" at bounding box center [891, 251] width 223 height 38
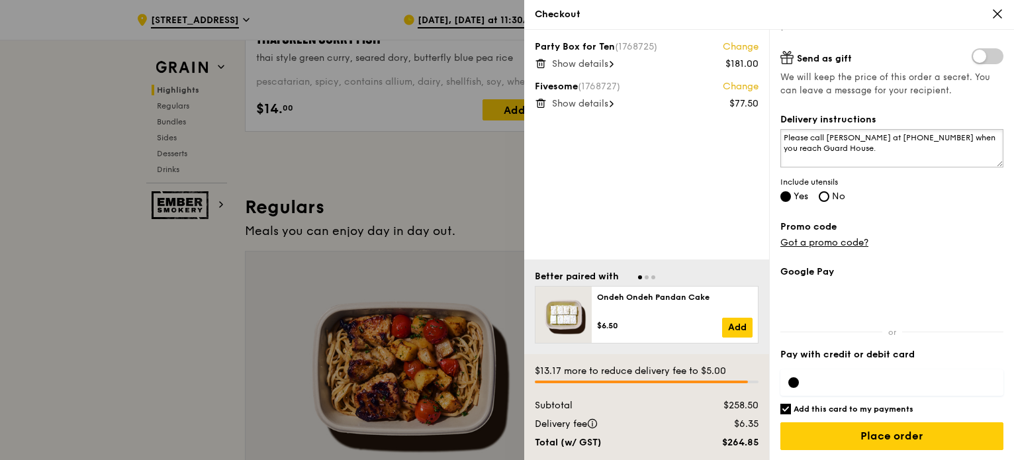
scroll to position [794, 0]
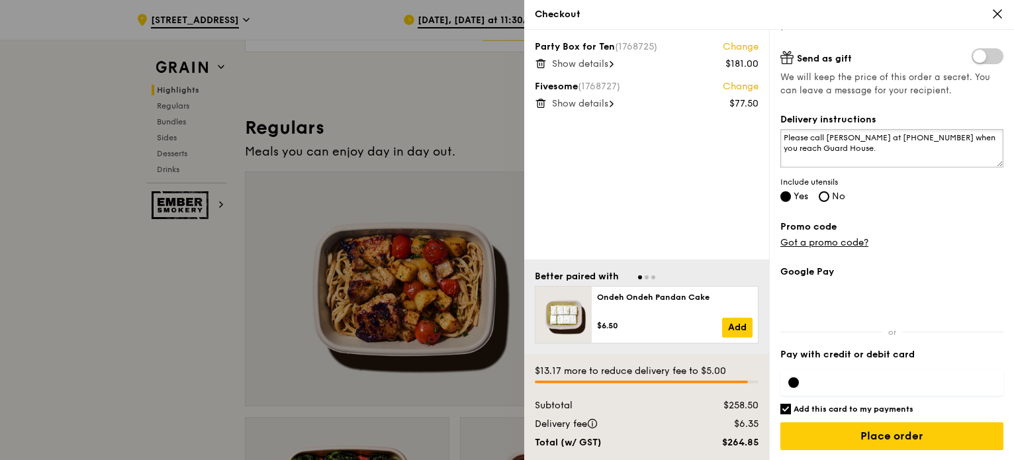
type textarea "Please call [PERSON_NAME] at [PHONE_NUMBER] when you reach Guard House."
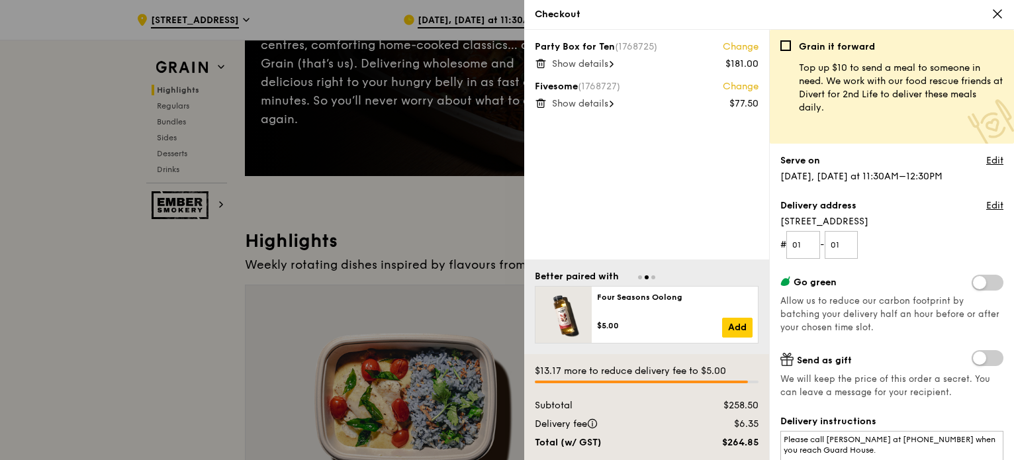
scroll to position [199, 0]
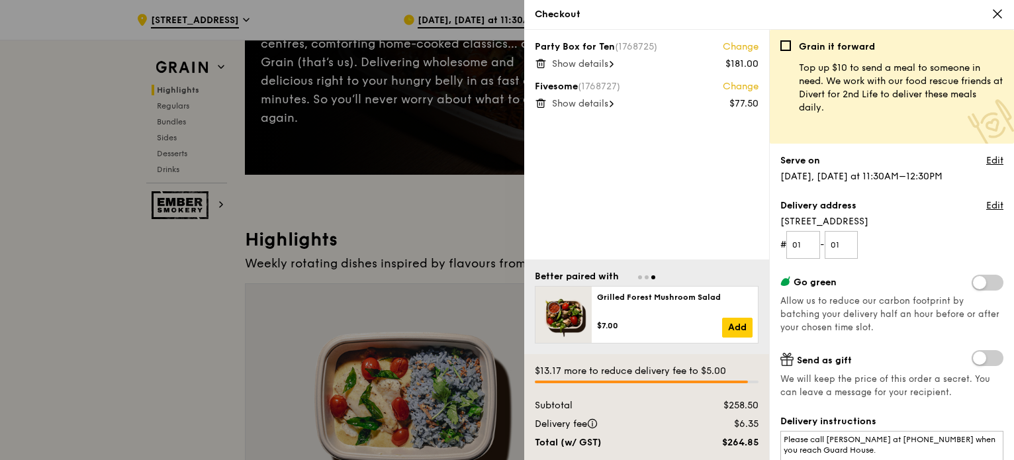
click at [410, 361] on div at bounding box center [507, 230] width 1014 height 460
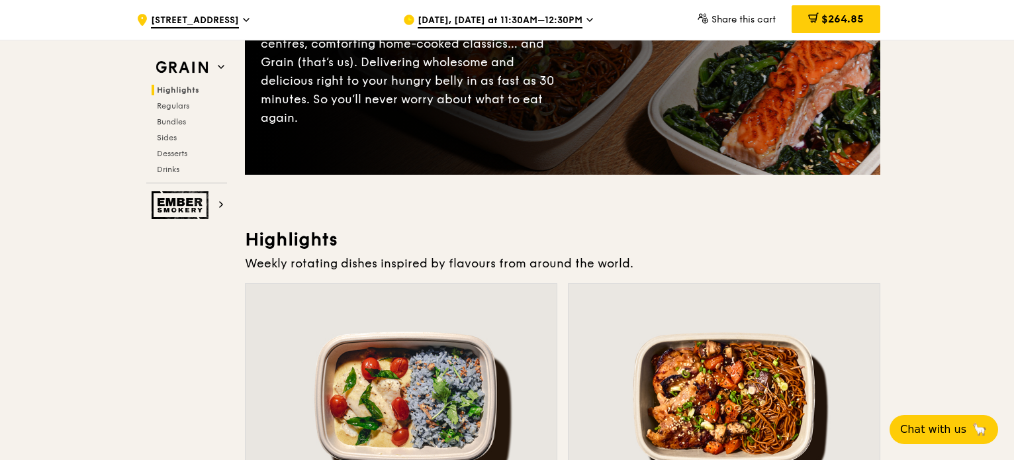
click at [753, 9] on div "Share this cart" at bounding box center [736, 20] width 79 height 40
click at [818, 23] on div "$264.85" at bounding box center [835, 19] width 89 height 28
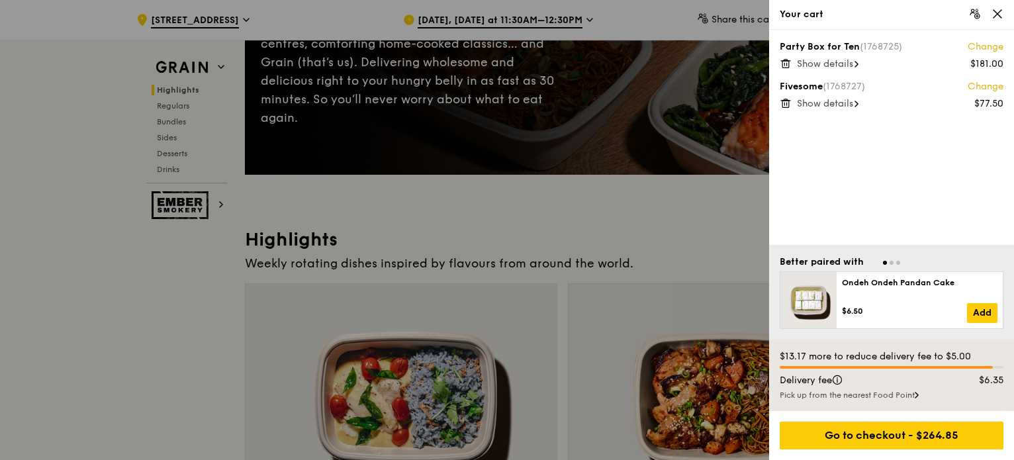
click at [839, 99] on span "Show details" at bounding box center [825, 103] width 56 height 11
click at [833, 66] on span "Show details" at bounding box center [825, 63] width 56 height 11
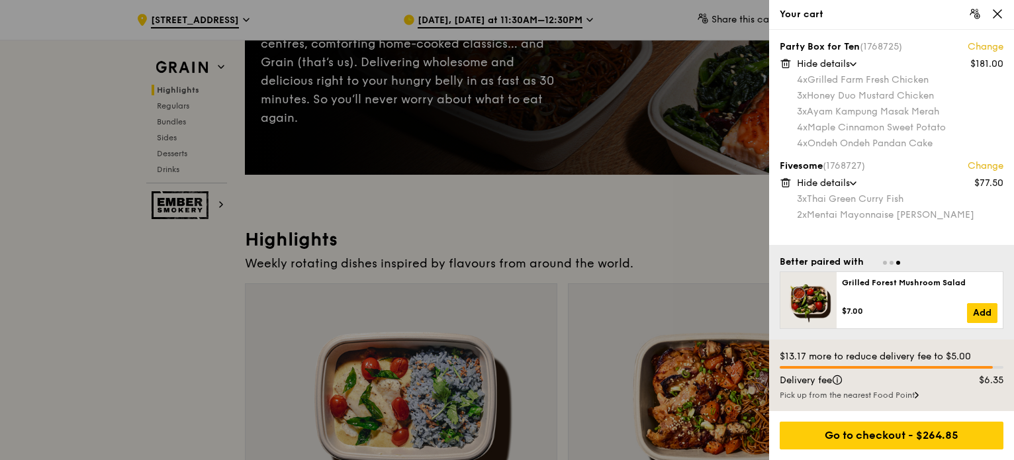
click at [991, 17] on icon at bounding box center [997, 14] width 12 height 12
